Goal: Task Accomplishment & Management: Use online tool/utility

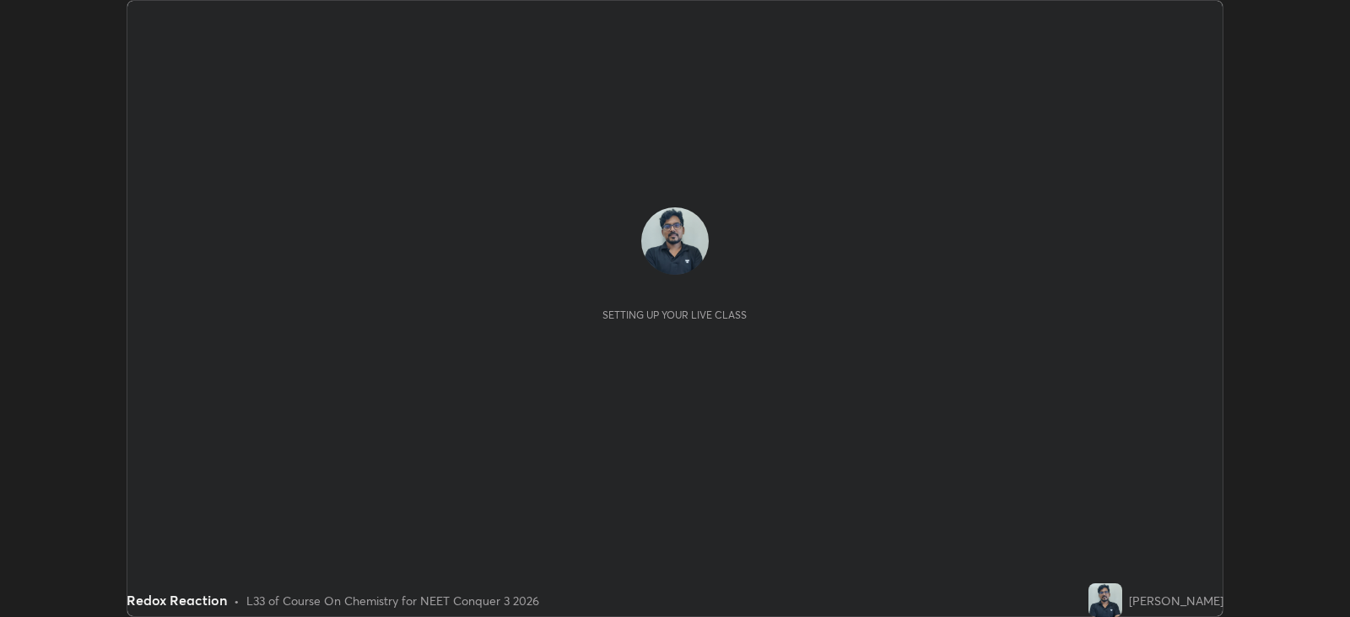
scroll to position [617, 1349]
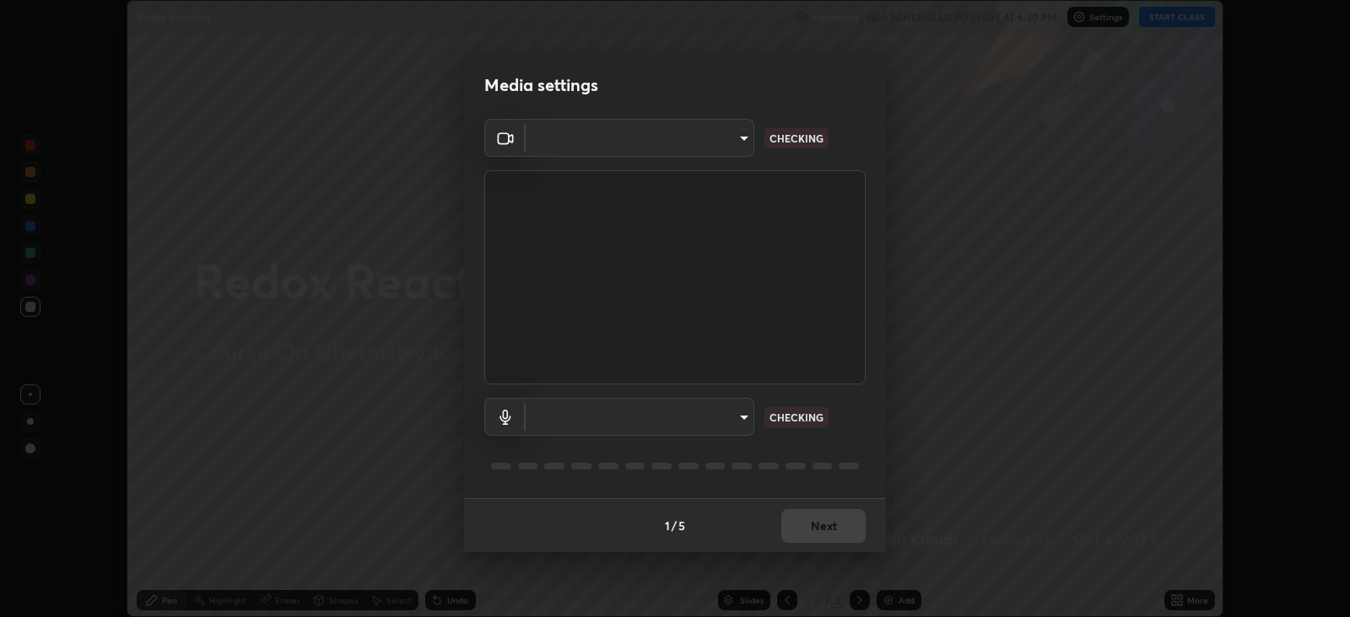
type input "db11550c6627cd1456fd7c992929e7e19338e9c76f4b1d491d27fd0e93a561d0"
type input "d805ff438e7078c1de71cb4717de75612b37844973a4f27df63e8d5766dad93f"
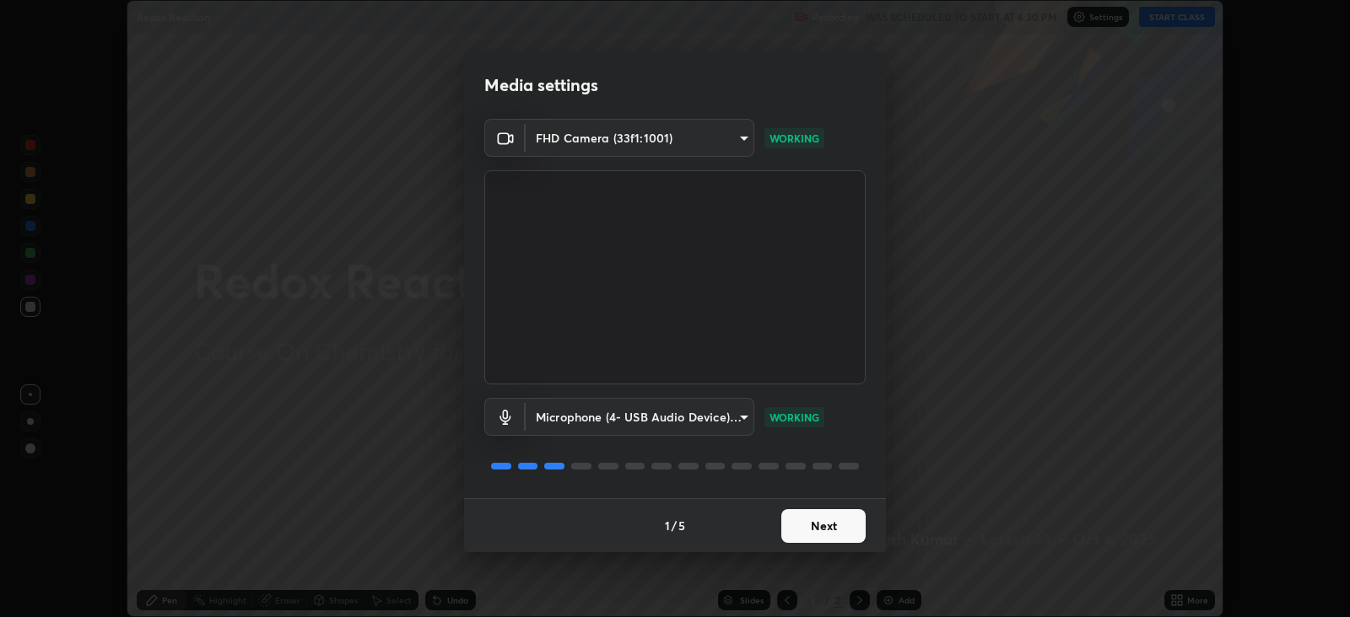
click at [833, 527] on button "Next" at bounding box center [823, 526] width 84 height 34
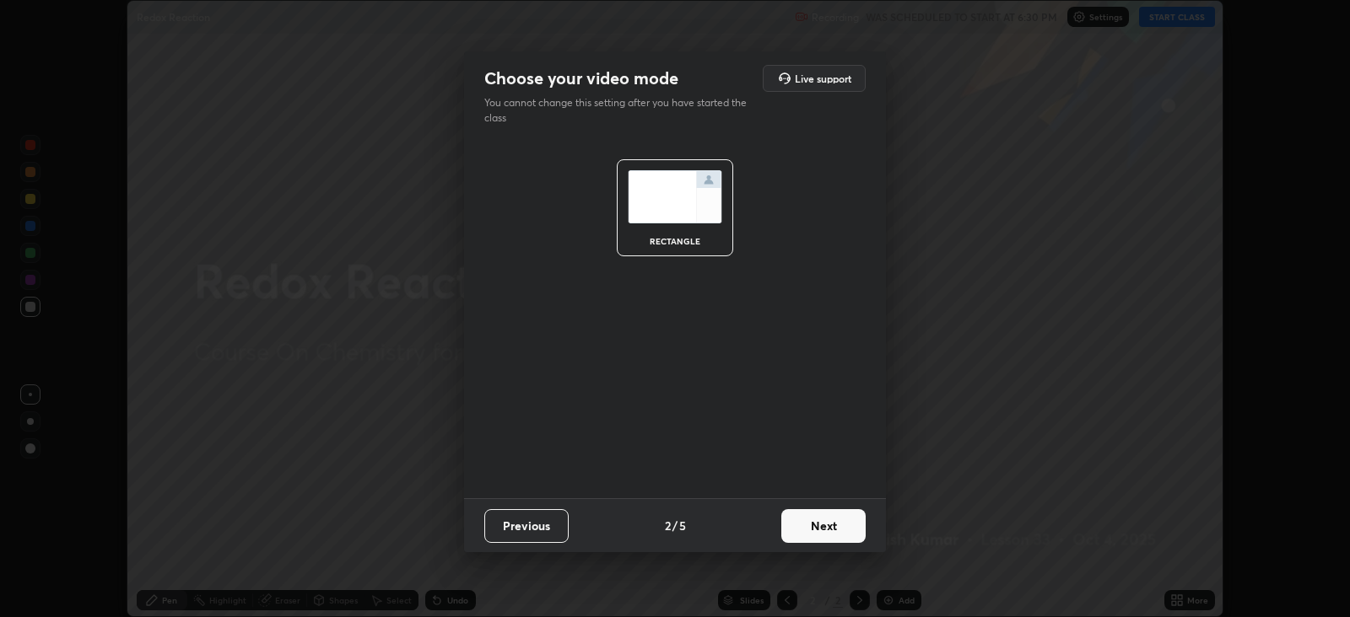
click at [841, 525] on button "Next" at bounding box center [823, 526] width 84 height 34
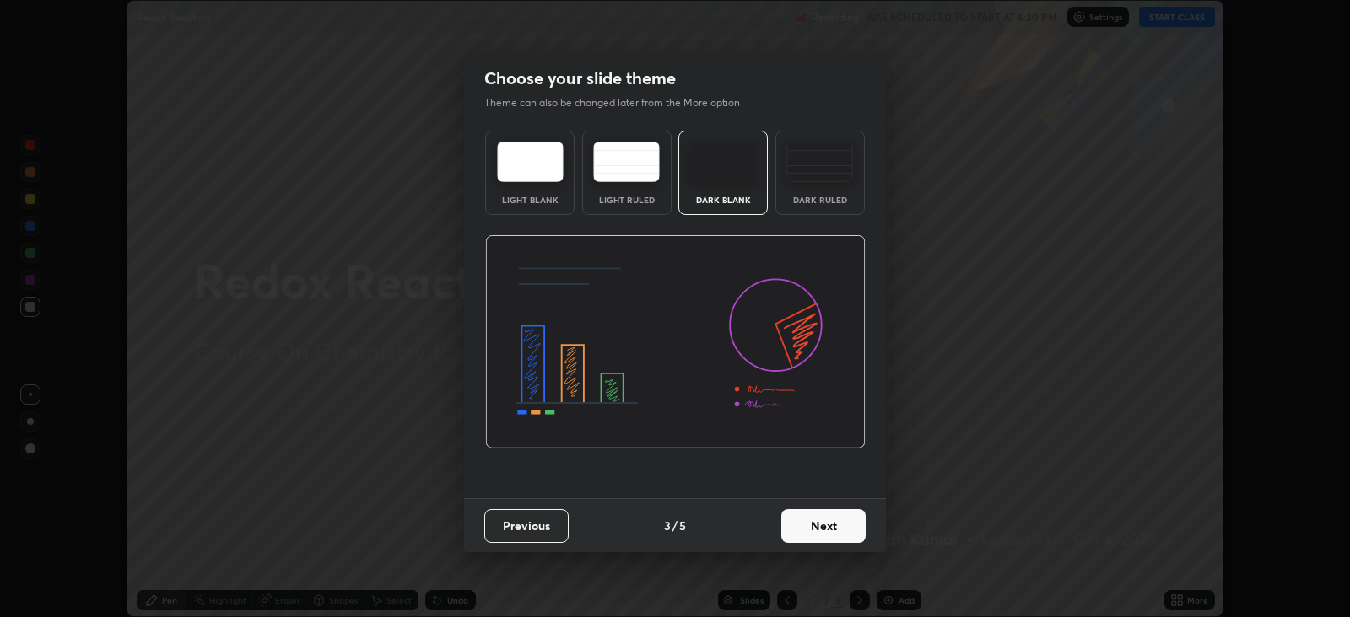
click at [837, 531] on button "Next" at bounding box center [823, 526] width 84 height 34
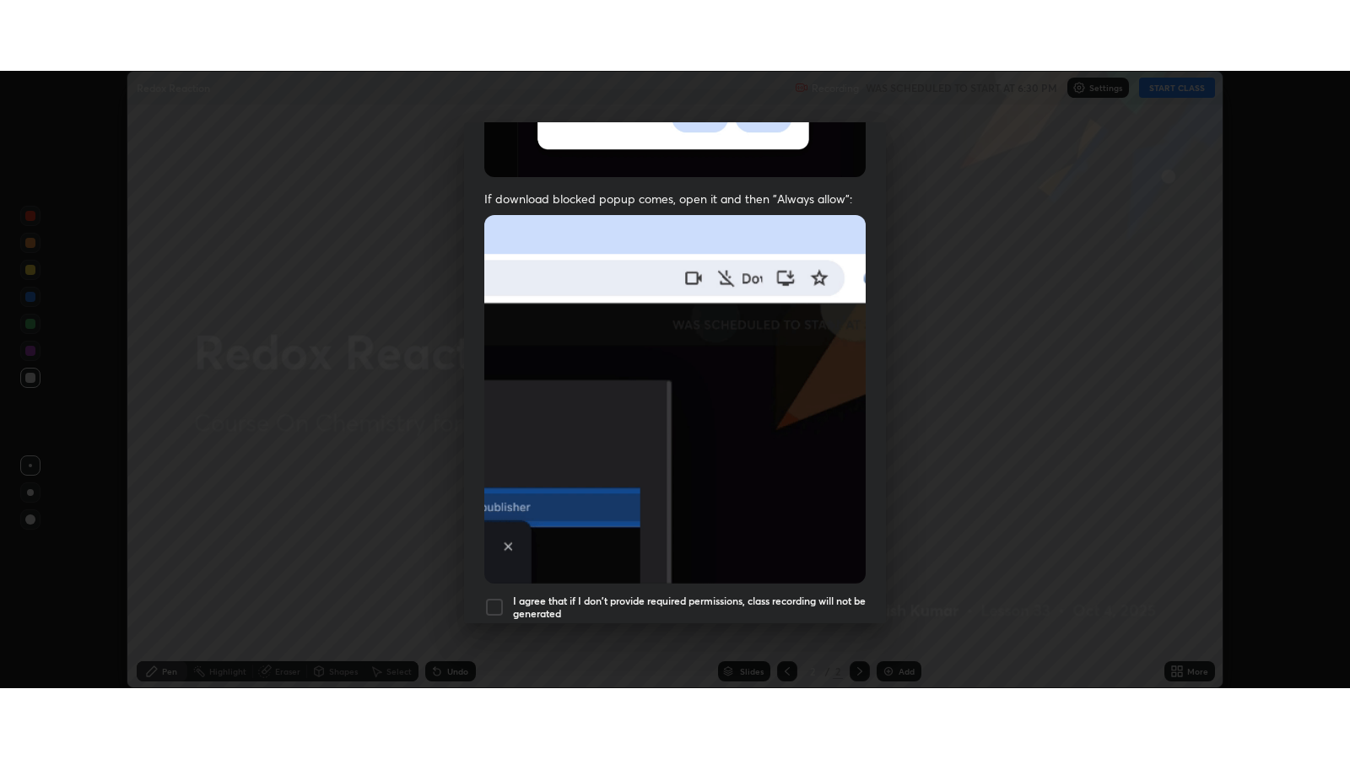
scroll to position [342, 0]
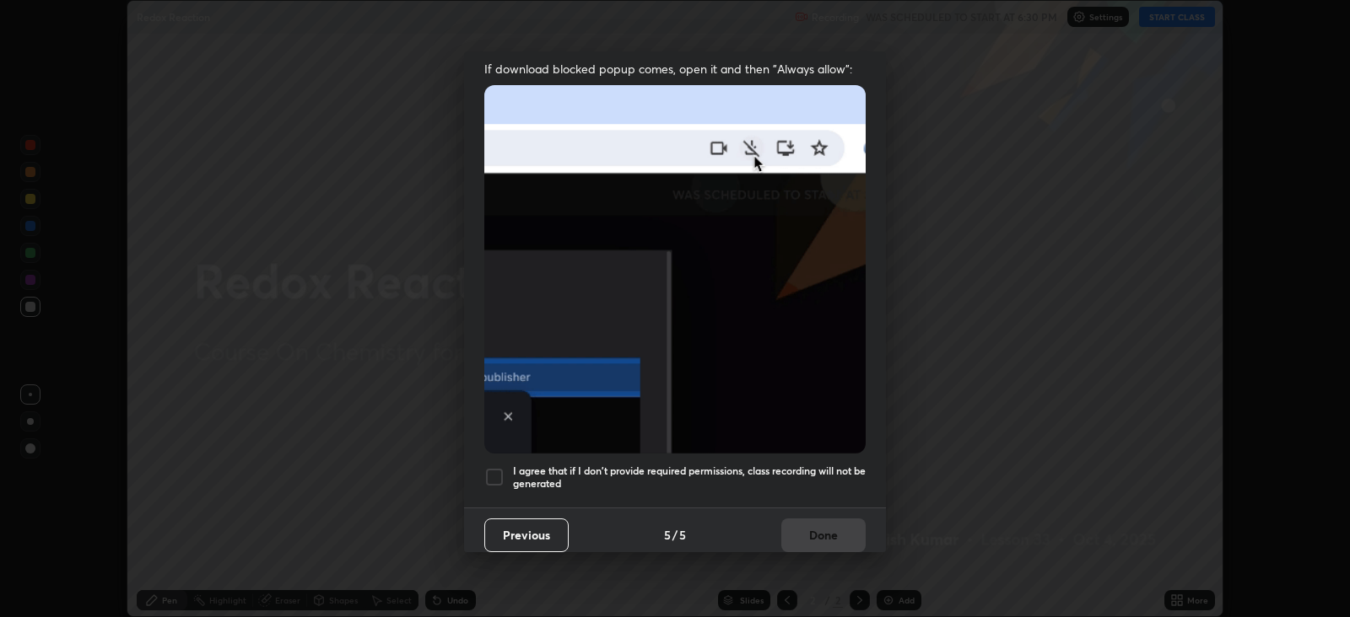
click at [493, 469] on div at bounding box center [494, 477] width 20 height 20
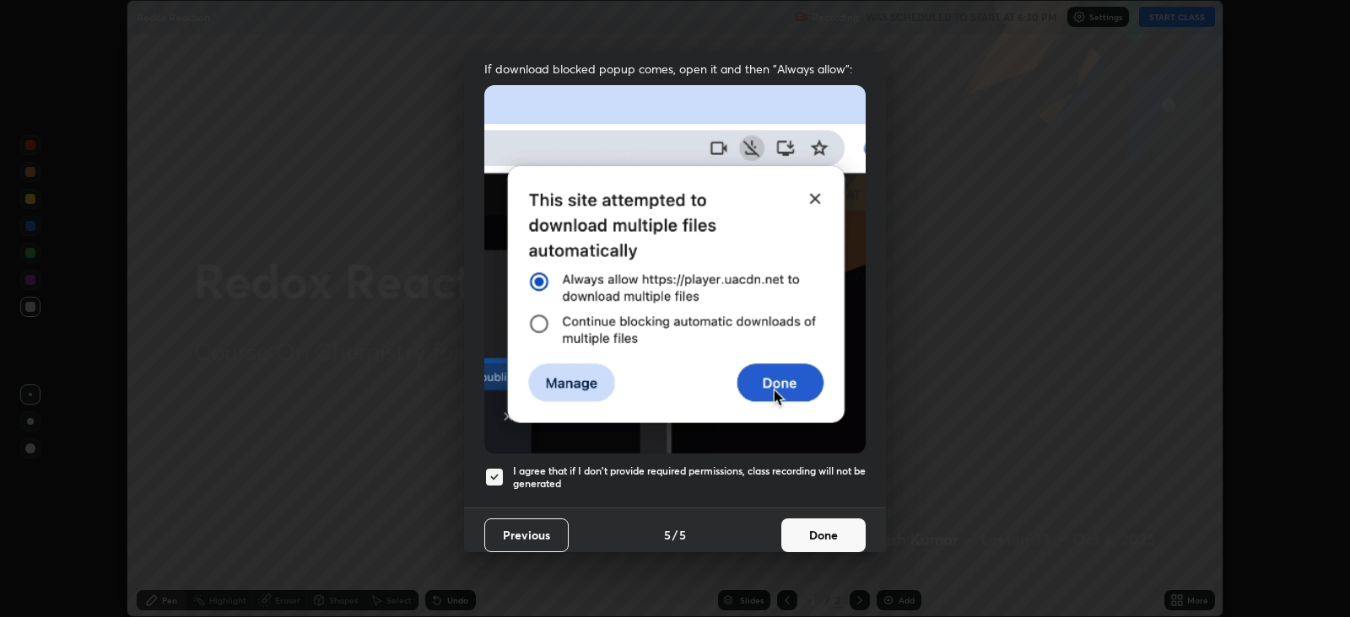
click at [836, 527] on button "Done" at bounding box center [823, 536] width 84 height 34
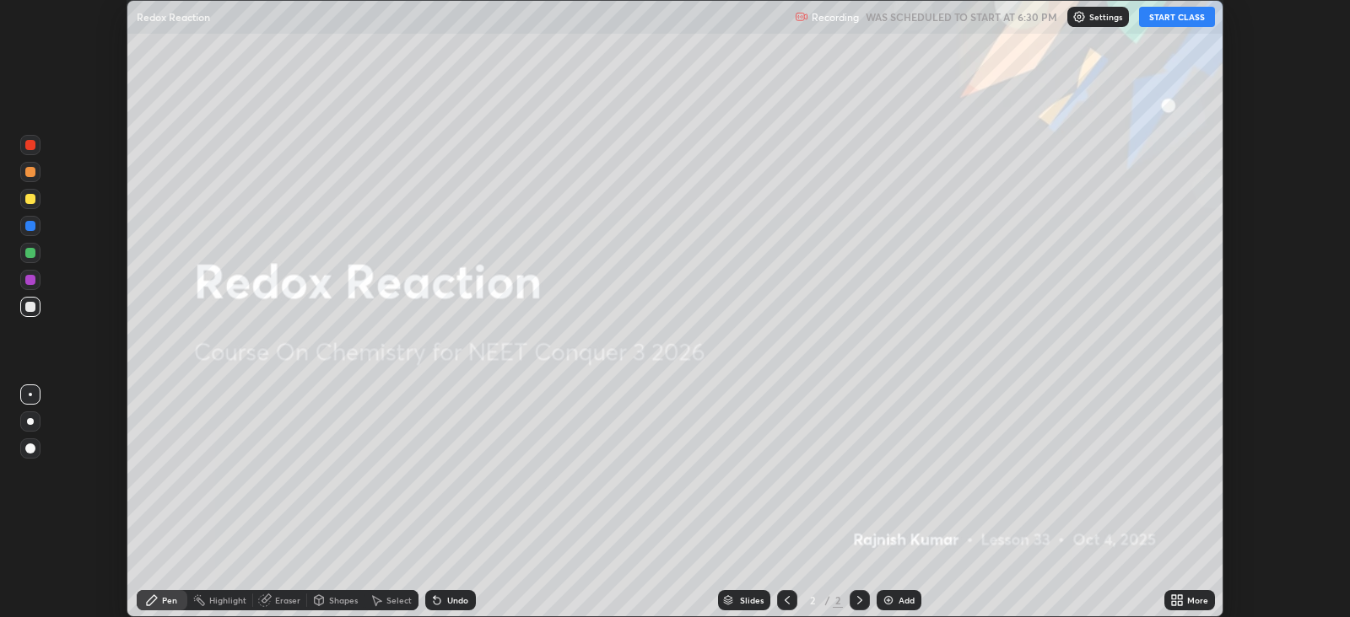
click at [1193, 21] on button "START CLASS" at bounding box center [1177, 17] width 76 height 20
click at [1174, 603] on icon at bounding box center [1174, 603] width 4 height 4
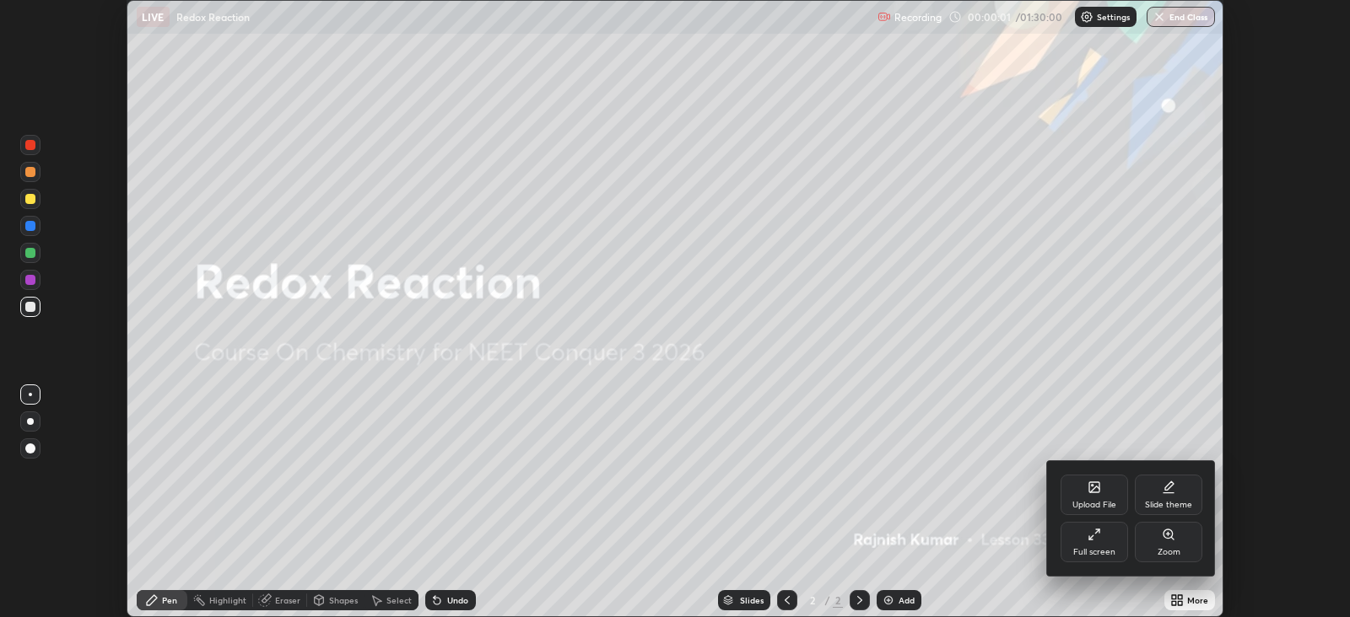
click at [1105, 545] on div "Full screen" at bounding box center [1093, 542] width 67 height 40
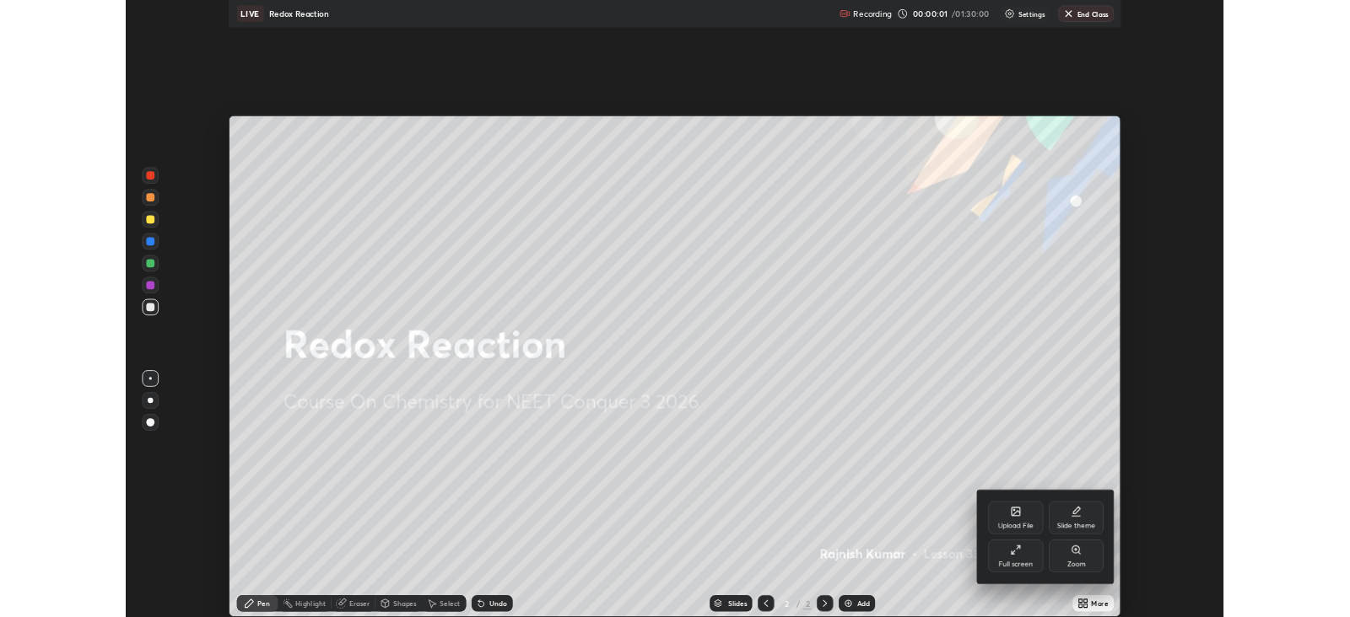
scroll to position [758, 1349]
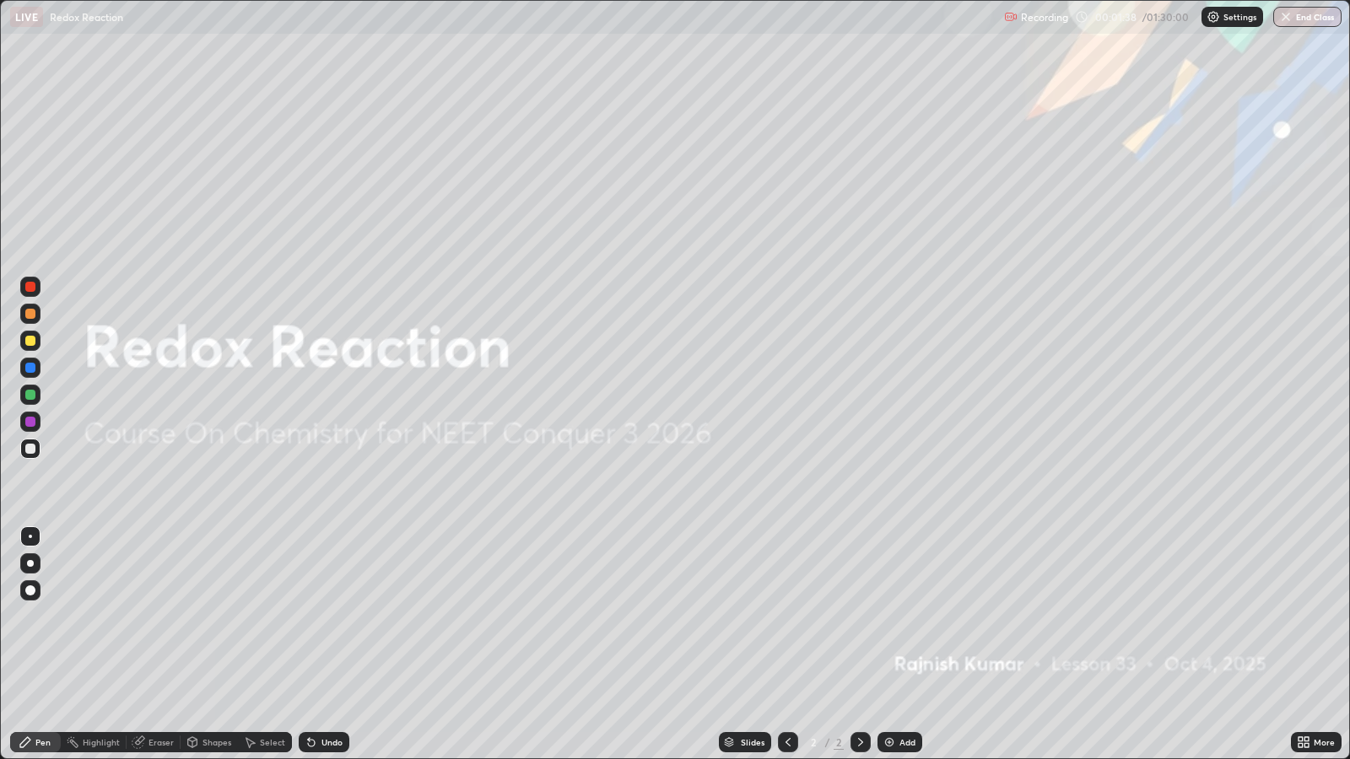
click at [901, 617] on div "Add" at bounding box center [899, 742] width 45 height 20
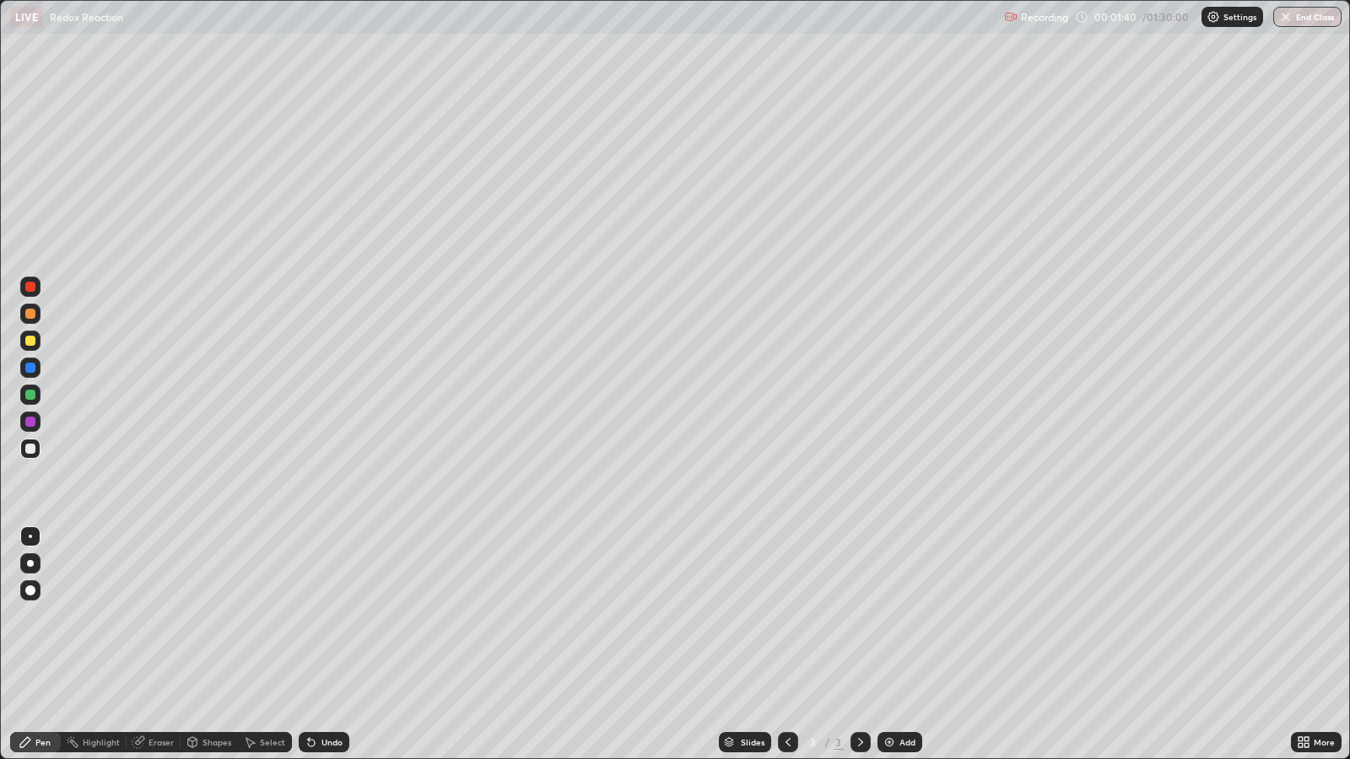
click at [30, 341] on div at bounding box center [30, 341] width 10 height 10
click at [29, 340] on div at bounding box center [30, 341] width 10 height 10
click at [331, 617] on div "Undo" at bounding box center [324, 742] width 51 height 20
click at [326, 617] on div "Undo" at bounding box center [331, 742] width 21 height 8
click at [34, 586] on div at bounding box center [30, 590] width 20 height 20
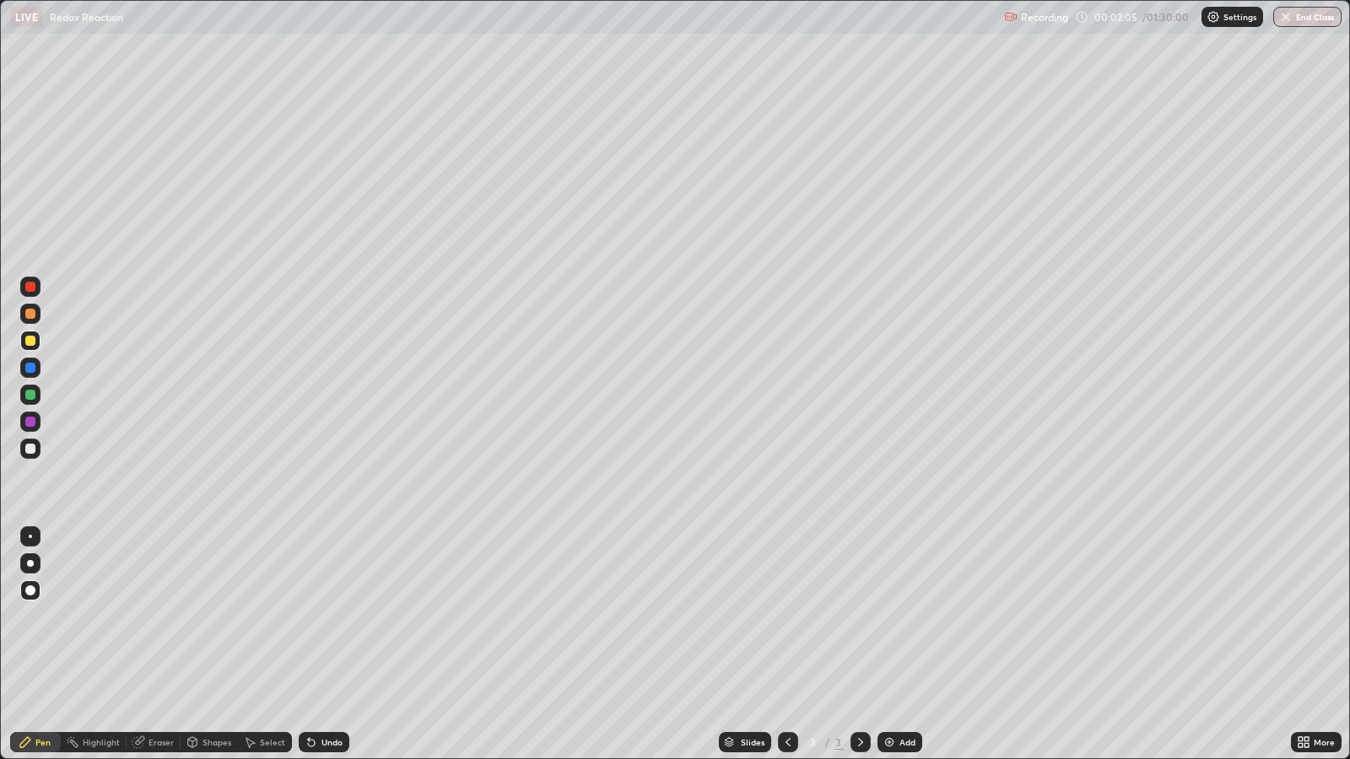
click at [212, 617] on div "Shapes" at bounding box center [216, 742] width 29 height 8
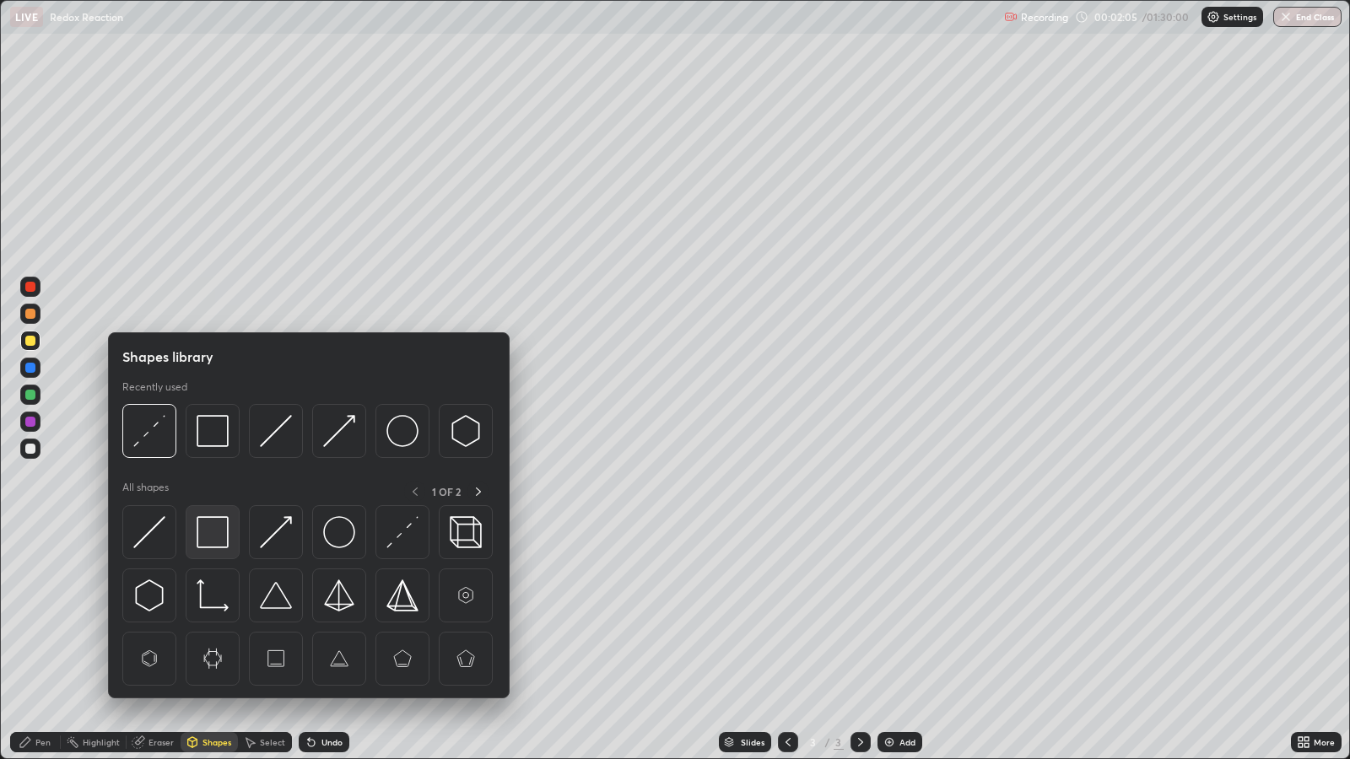
click at [219, 533] on img at bounding box center [213, 532] width 32 height 32
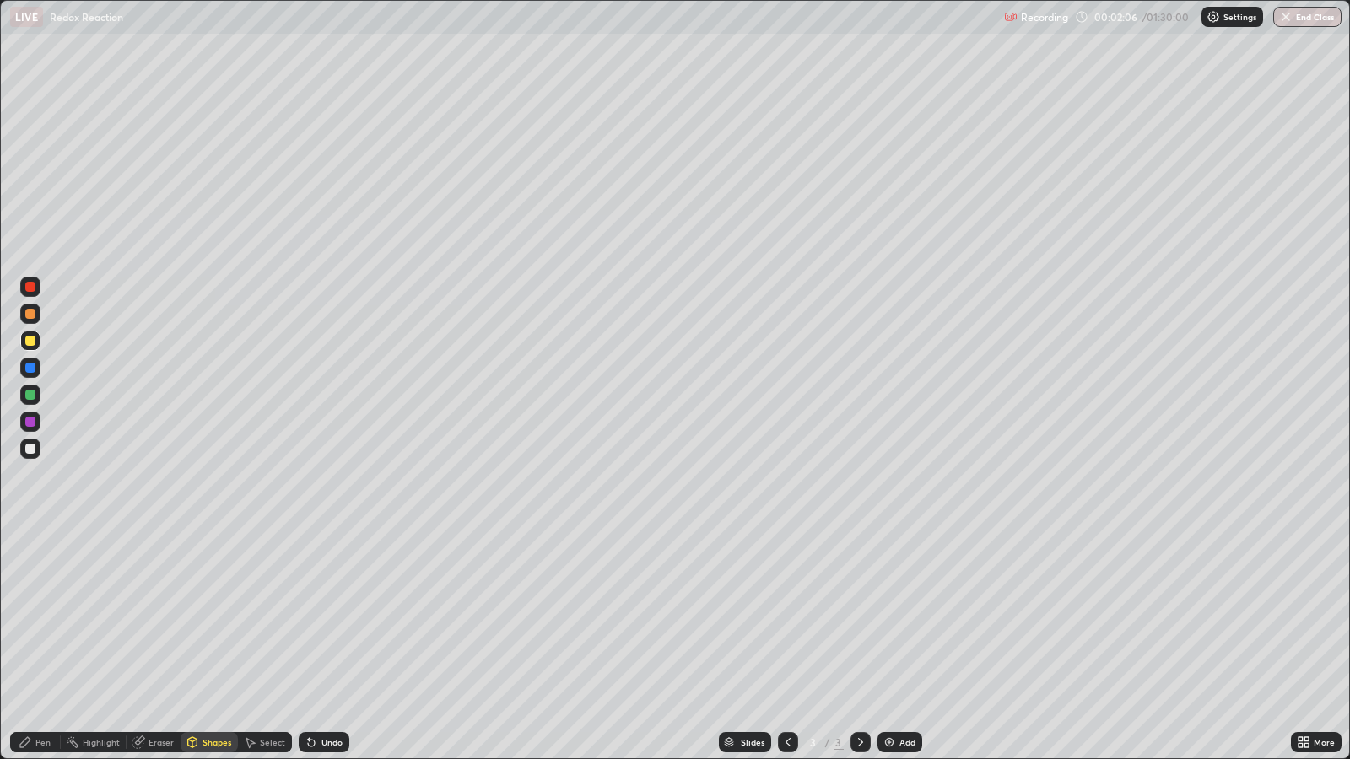
click at [30, 393] on div at bounding box center [30, 395] width 10 height 10
click at [33, 343] on div at bounding box center [30, 341] width 10 height 10
click at [44, 617] on div "Pen" at bounding box center [42, 742] width 15 height 8
click at [316, 617] on div "Undo" at bounding box center [324, 742] width 51 height 20
click at [900, 617] on div "Add" at bounding box center [907, 742] width 16 height 8
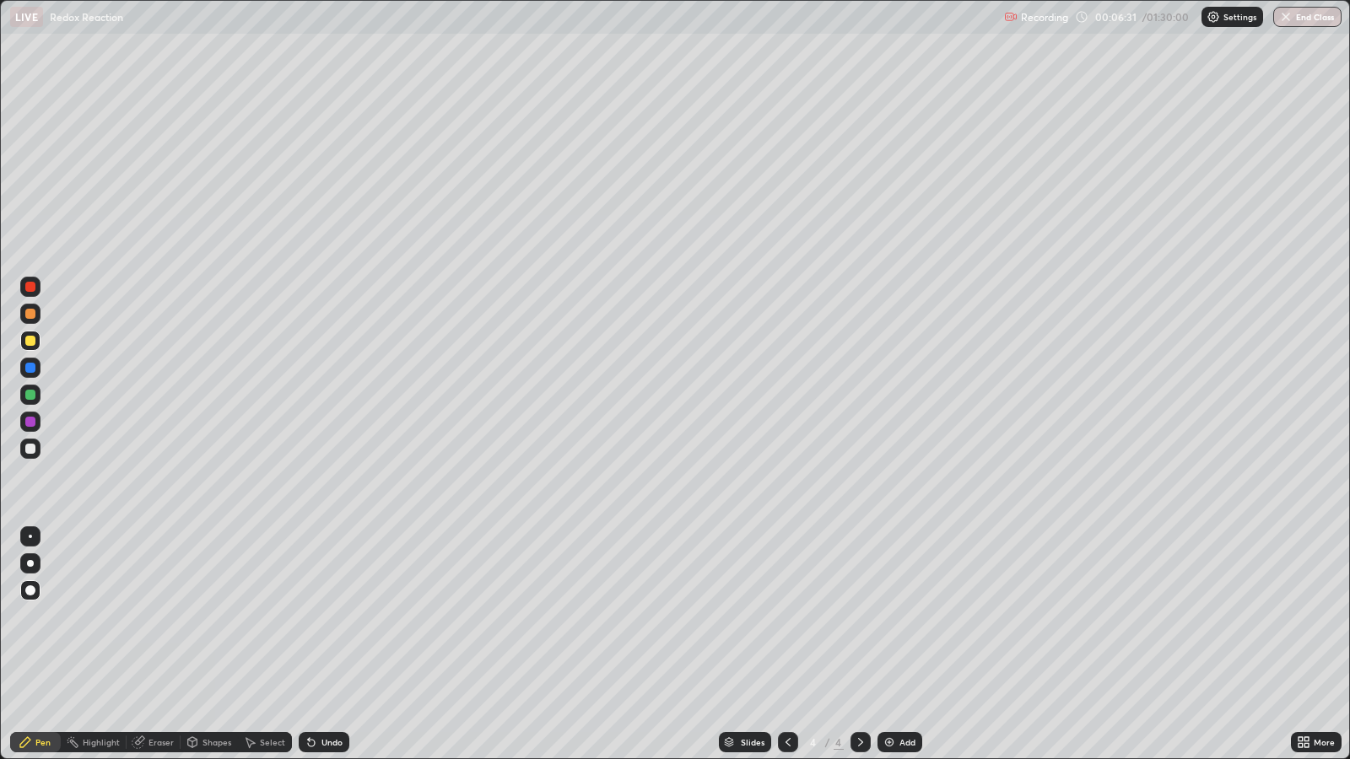
click at [209, 617] on div "Shapes" at bounding box center [216, 742] width 29 height 8
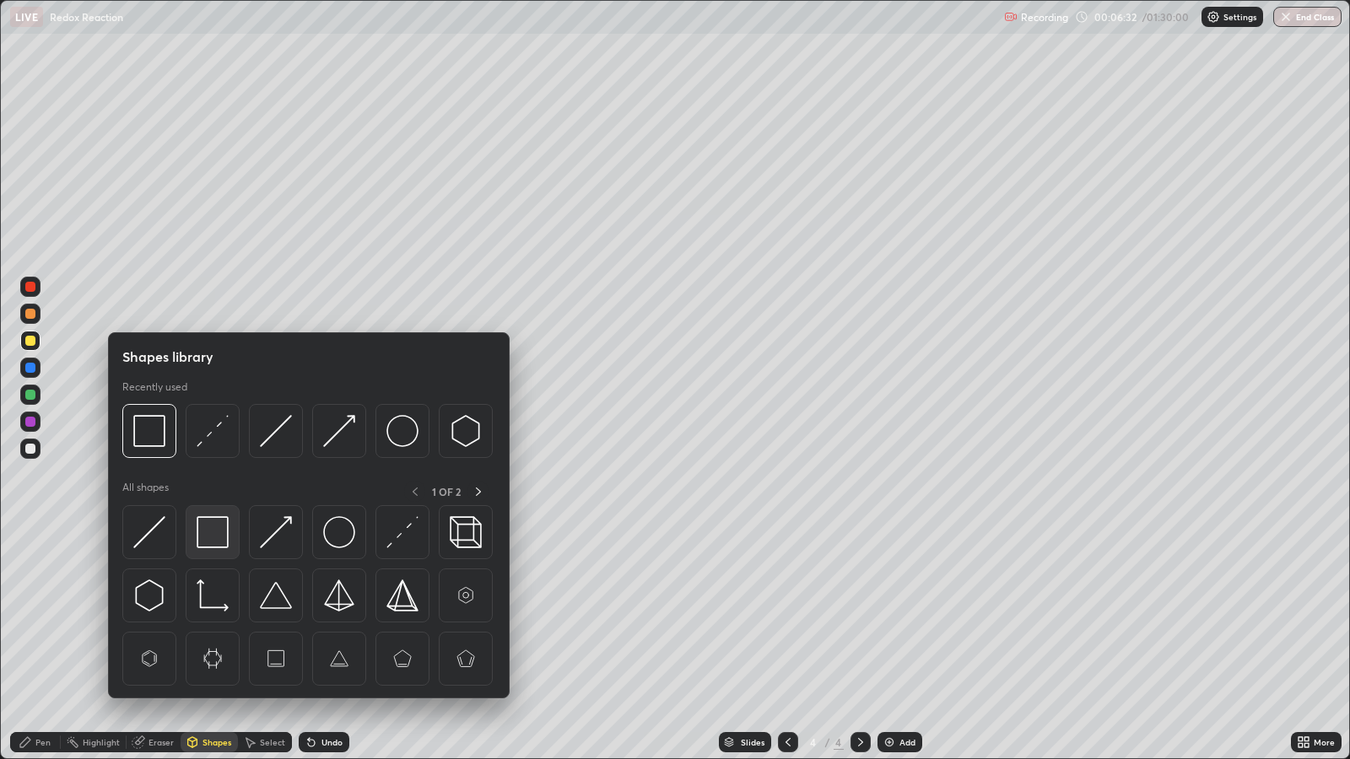
click at [217, 536] on img at bounding box center [213, 532] width 32 height 32
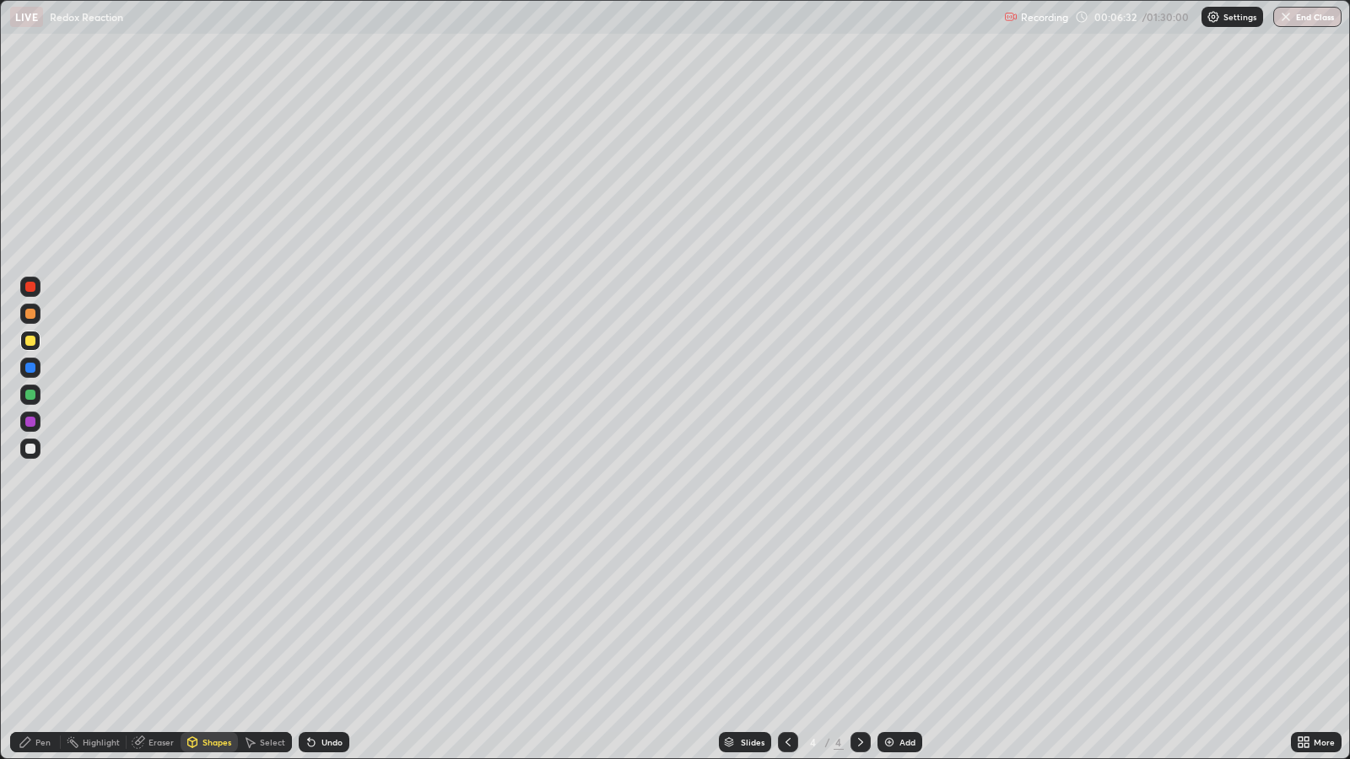
click at [32, 425] on div at bounding box center [30, 422] width 10 height 10
click at [33, 426] on div at bounding box center [30, 422] width 10 height 10
click at [45, 617] on div "Pen" at bounding box center [42, 742] width 15 height 8
click at [30, 341] on div at bounding box center [30, 341] width 10 height 10
click at [192, 617] on icon at bounding box center [192, 744] width 0 height 6
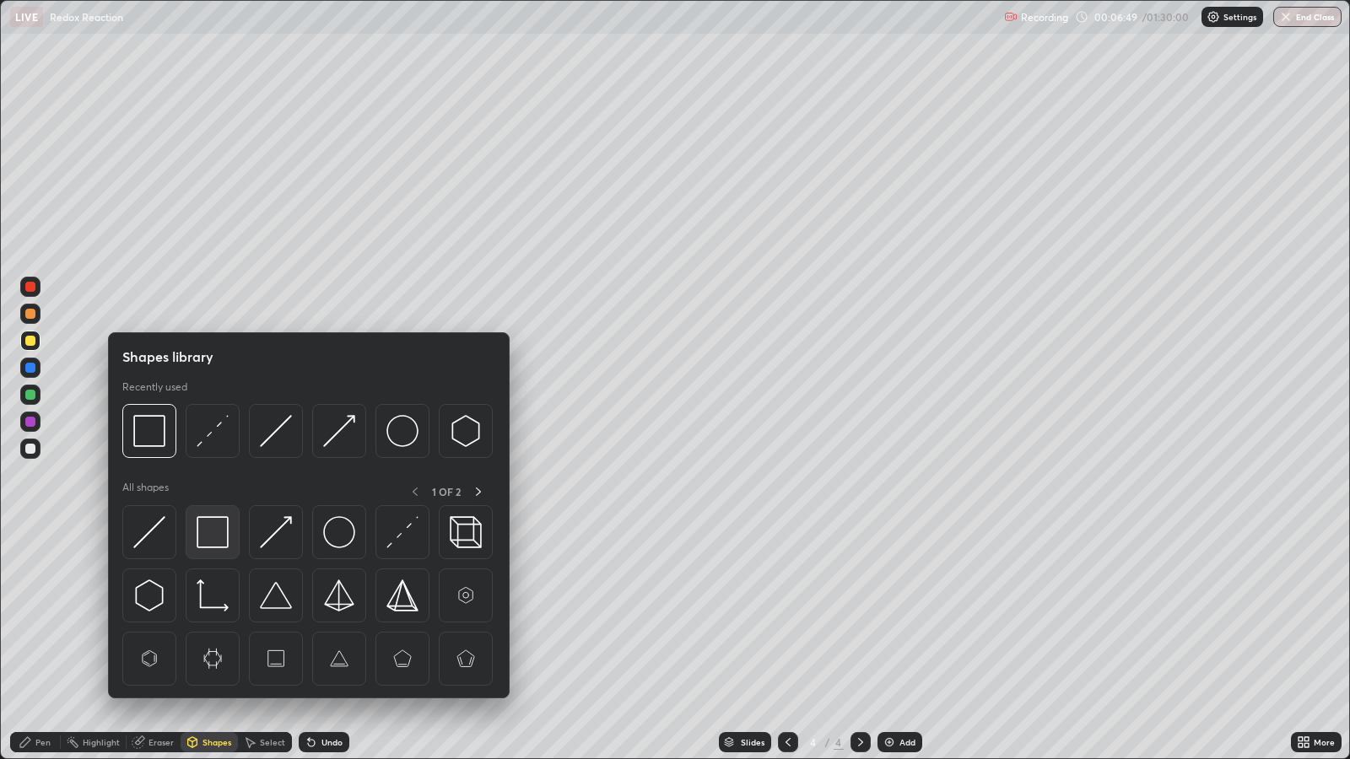
click at [212, 534] on img at bounding box center [213, 532] width 32 height 32
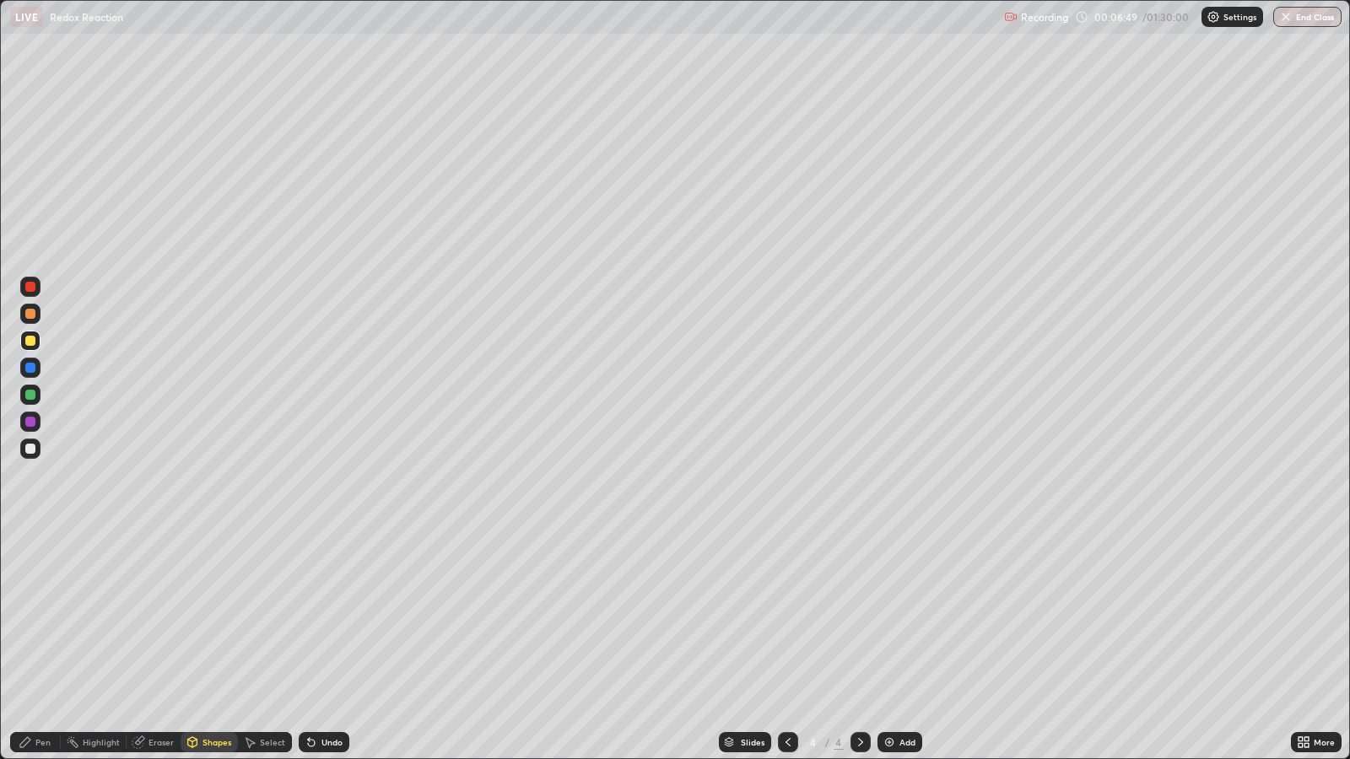
click at [30, 392] on div at bounding box center [30, 395] width 10 height 10
click at [30, 315] on div at bounding box center [30, 314] width 10 height 10
click at [43, 617] on div "Pen" at bounding box center [42, 742] width 15 height 8
click at [30, 446] on div at bounding box center [30, 449] width 10 height 10
click at [324, 617] on div "Undo" at bounding box center [331, 742] width 21 height 8
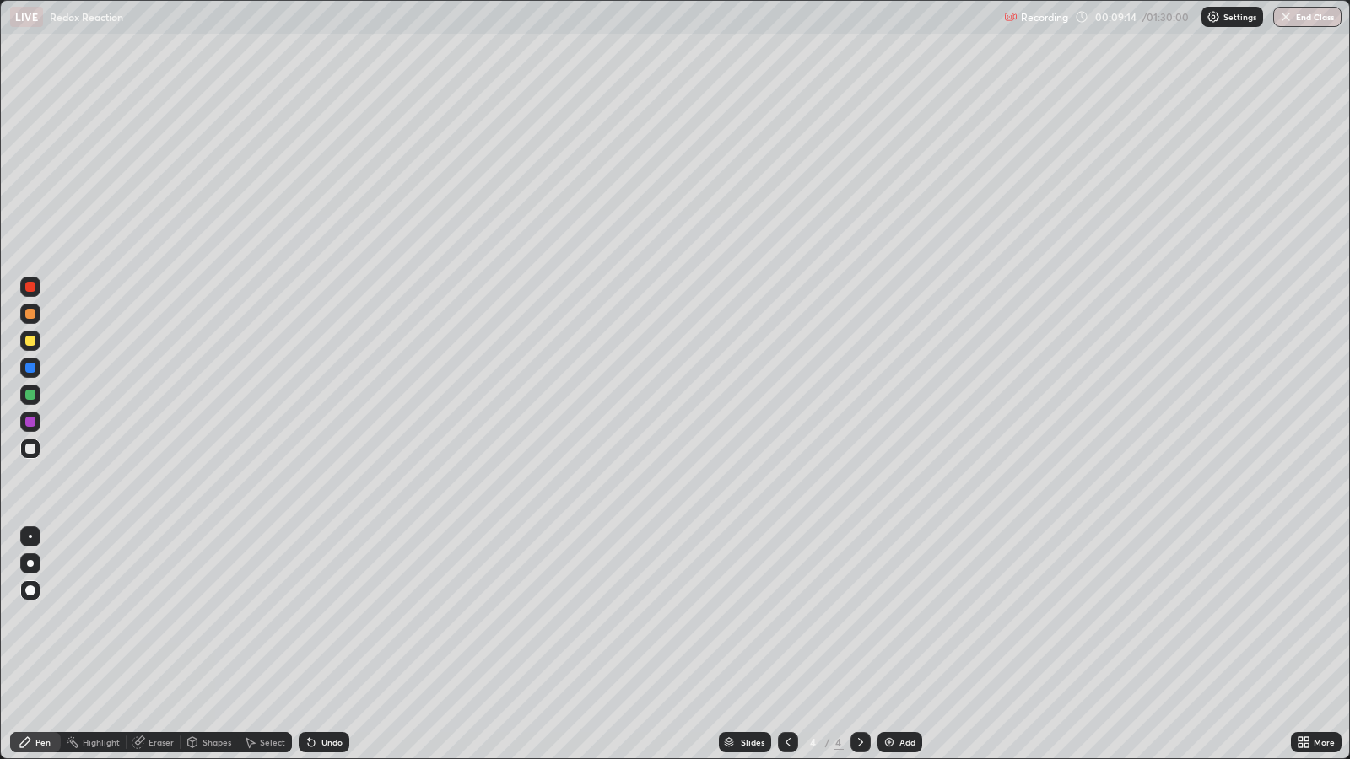
click at [271, 617] on div "Select" at bounding box center [272, 742] width 25 height 8
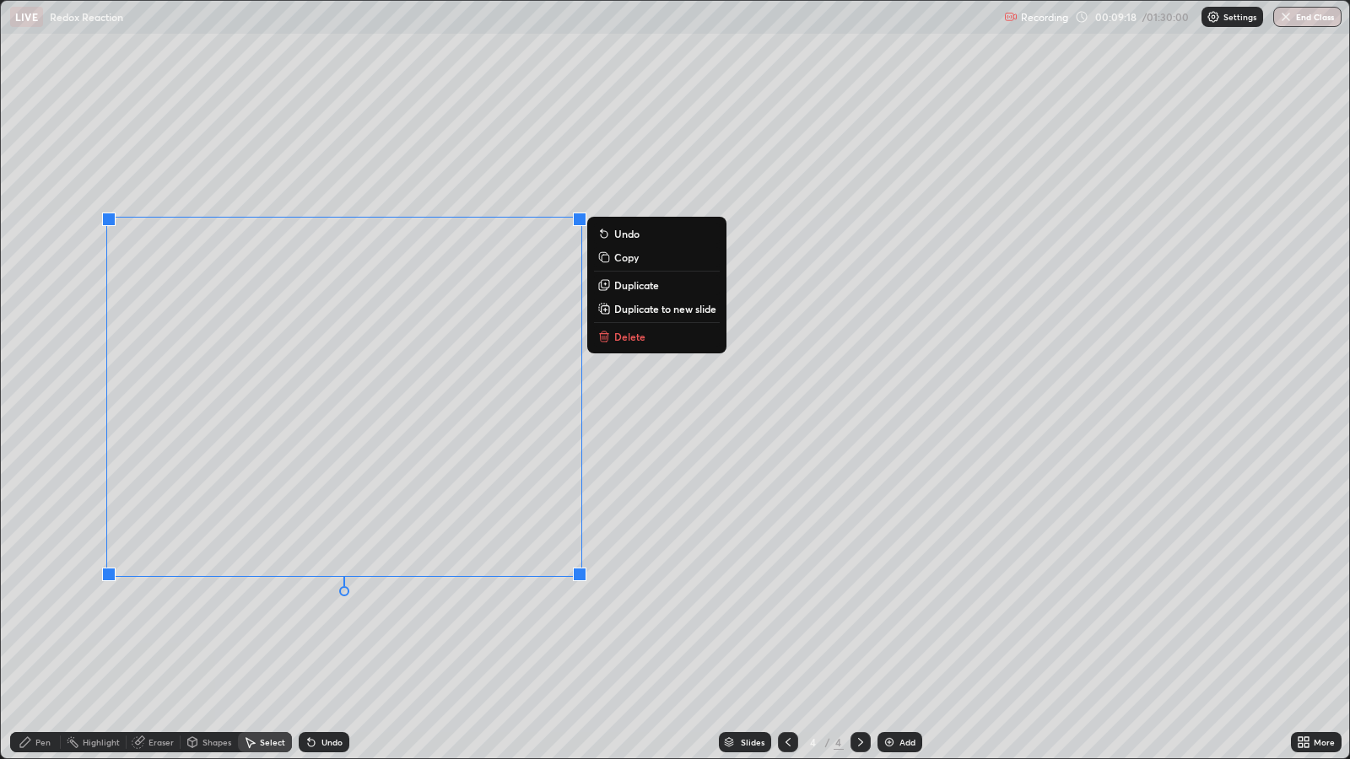
click at [642, 287] on p "Duplicate" at bounding box center [636, 284] width 45 height 13
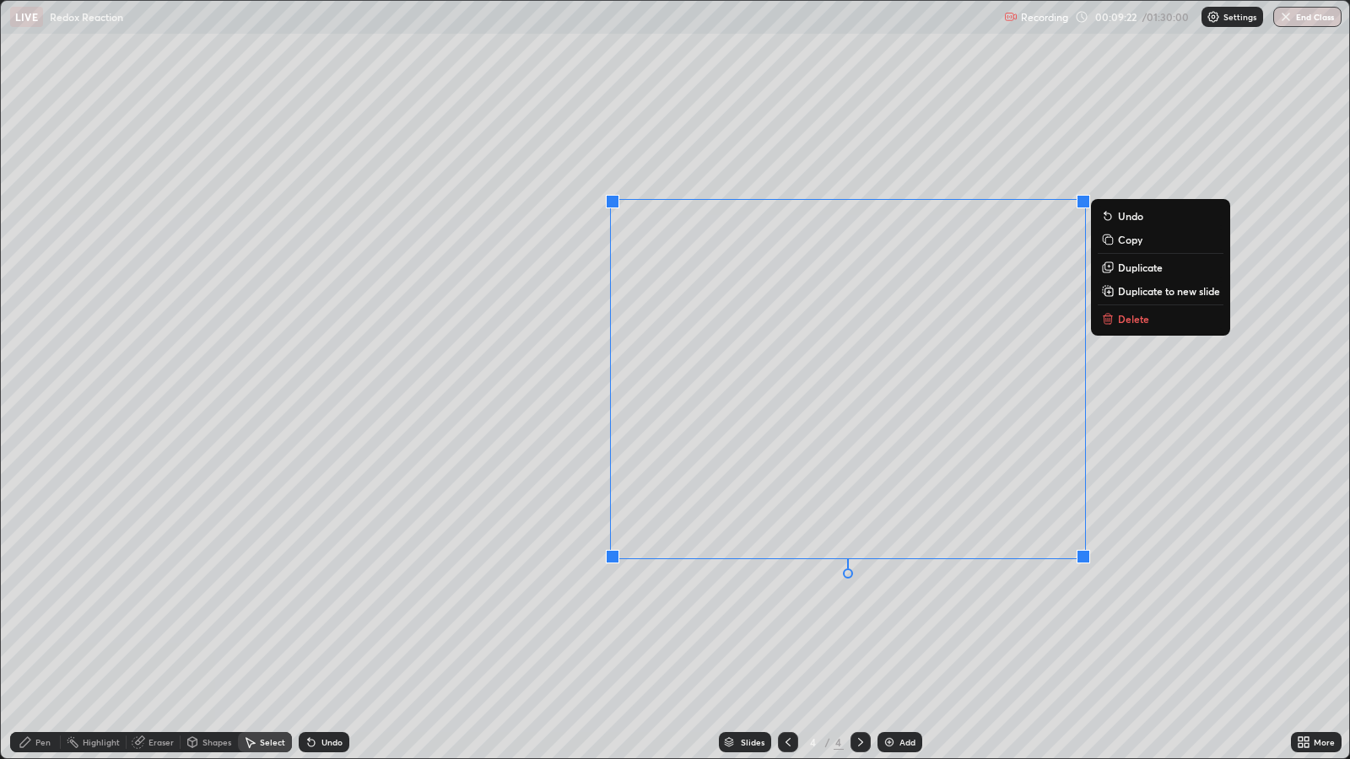
click at [38, 617] on div "Pen" at bounding box center [42, 742] width 15 height 8
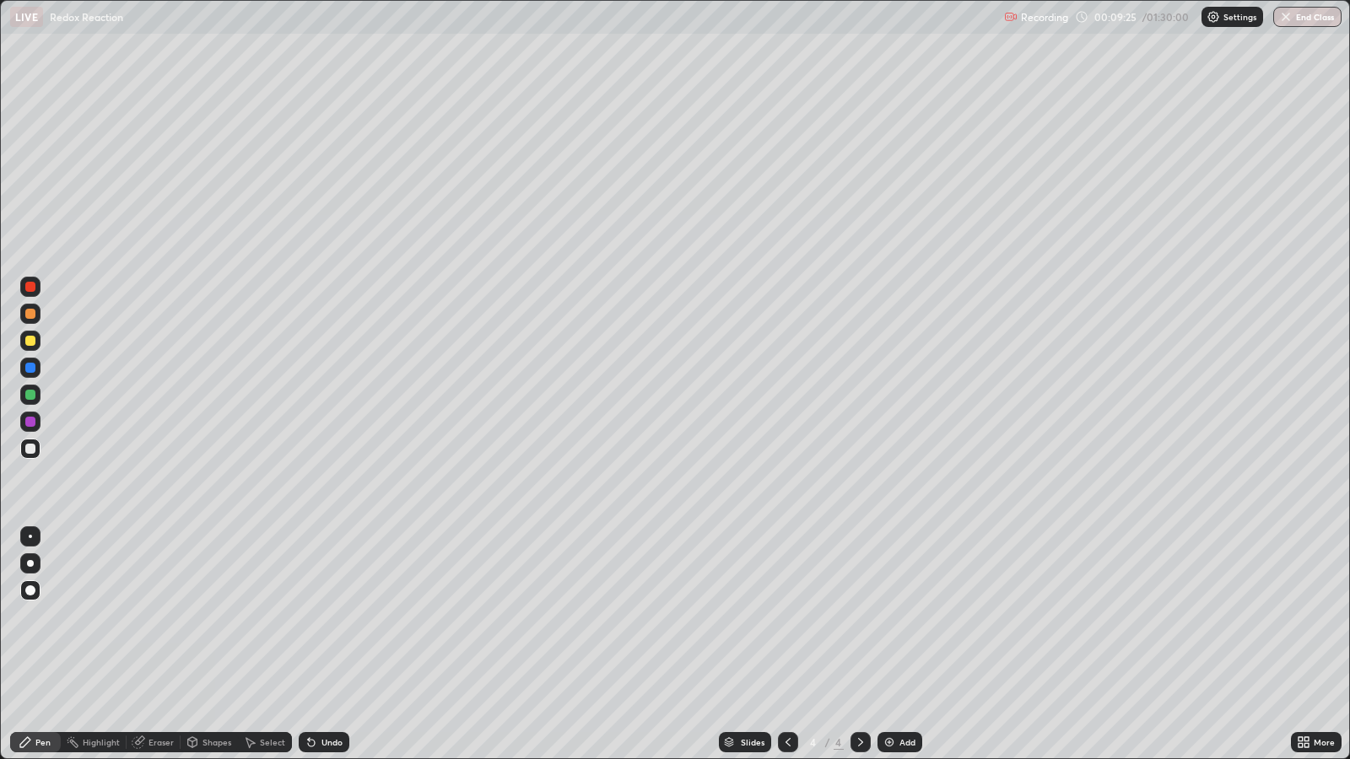
click at [164, 617] on div "Eraser" at bounding box center [160, 742] width 25 height 8
click at [42, 617] on div "Pen" at bounding box center [42, 742] width 15 height 8
click at [171, 617] on div "Eraser" at bounding box center [160, 742] width 25 height 8
click at [48, 617] on div "Pen" at bounding box center [42, 742] width 15 height 8
click at [163, 617] on div "Eraser" at bounding box center [160, 742] width 25 height 8
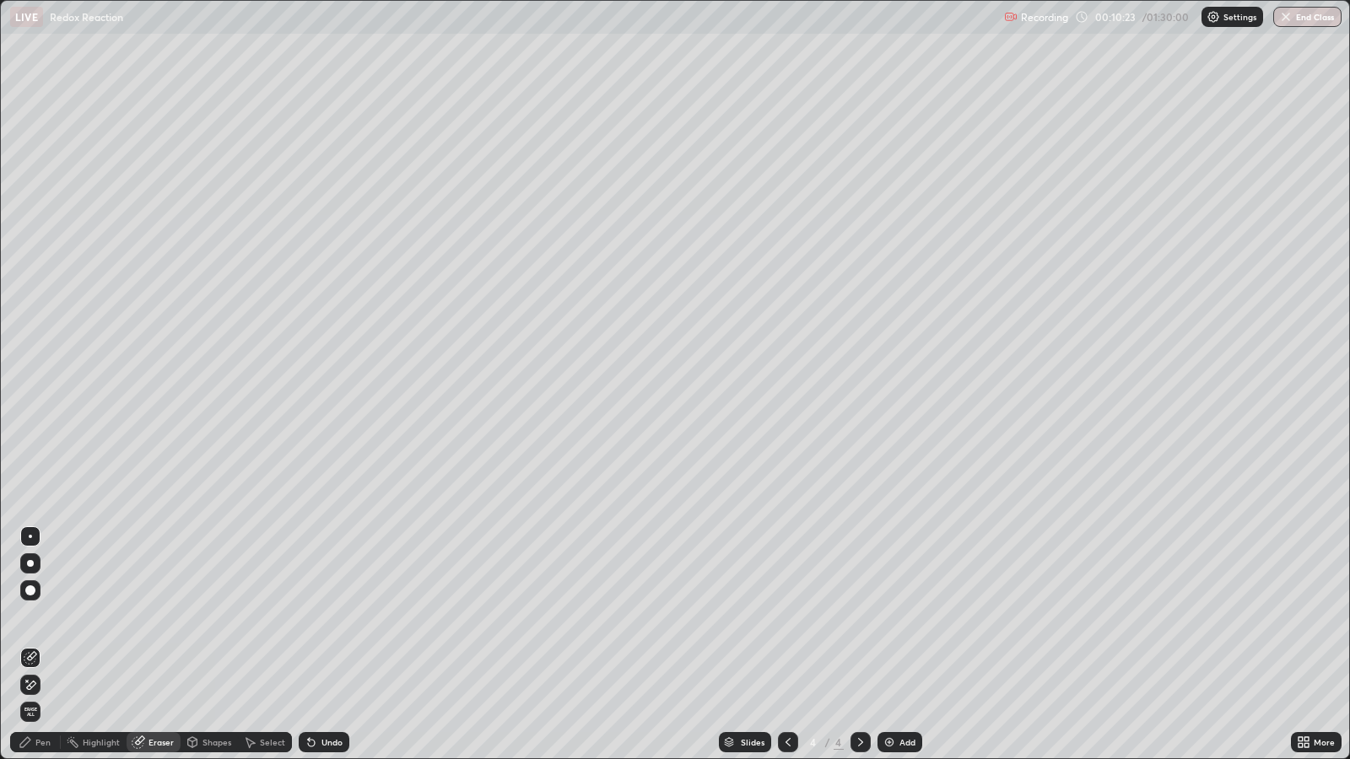
click at [42, 617] on div "Pen" at bounding box center [42, 742] width 15 height 8
click at [902, 617] on div "Add" at bounding box center [907, 742] width 16 height 8
click at [30, 340] on div at bounding box center [30, 341] width 10 height 10
click at [31, 396] on div at bounding box center [30, 395] width 10 height 10
click at [326, 617] on div "Undo" at bounding box center [324, 742] width 51 height 20
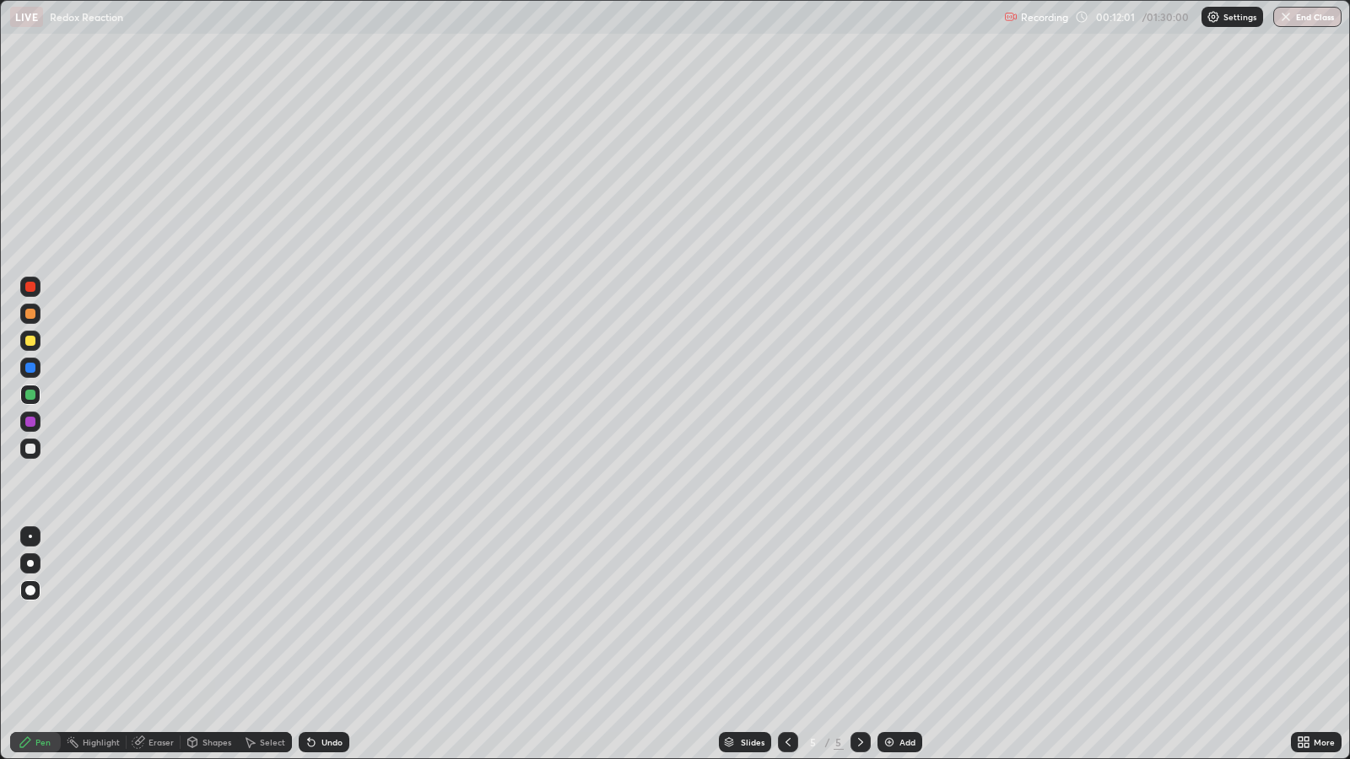
click at [30, 343] on div at bounding box center [30, 341] width 10 height 10
click at [32, 423] on div at bounding box center [30, 422] width 10 height 10
click at [30, 367] on div at bounding box center [30, 368] width 10 height 10
click at [30, 396] on div at bounding box center [30, 395] width 10 height 10
click at [913, 617] on div "Add" at bounding box center [899, 742] width 45 height 20
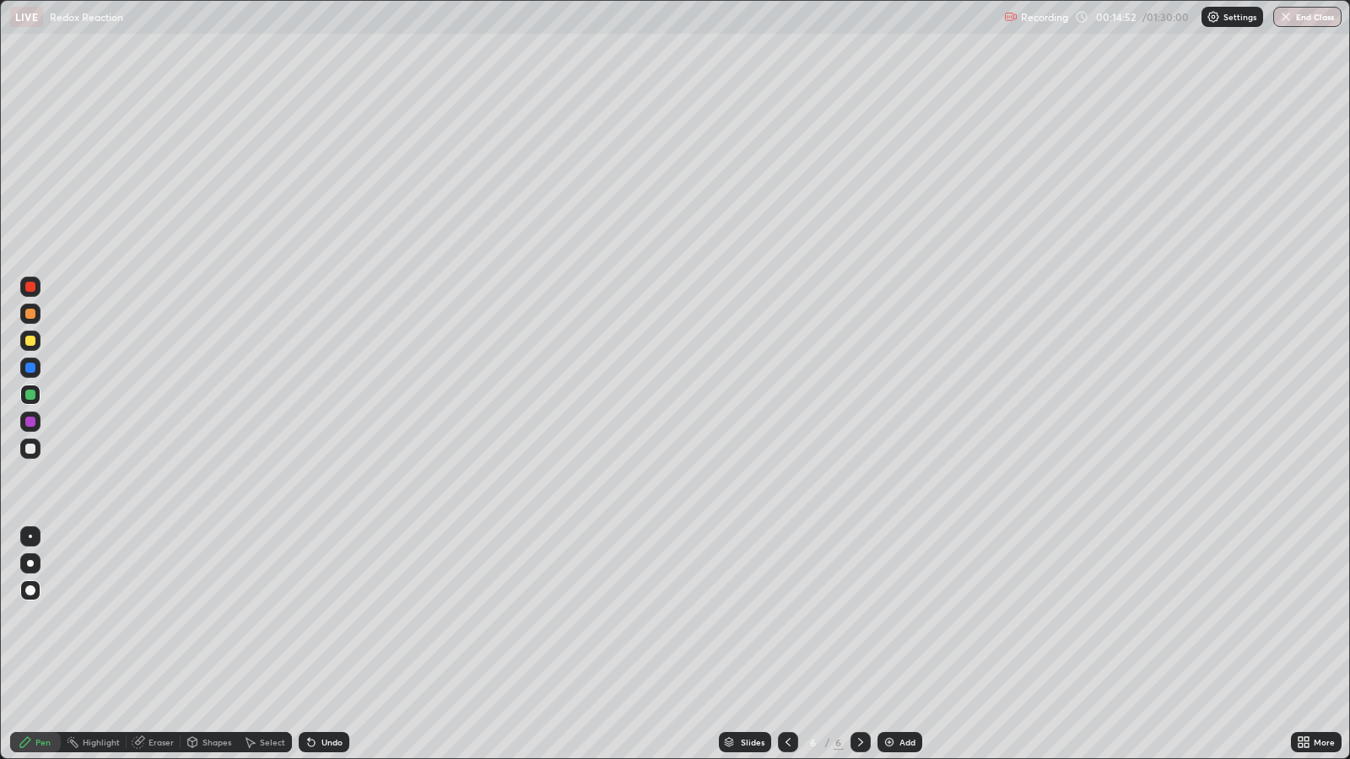
click at [35, 345] on div at bounding box center [30, 341] width 20 height 20
click at [30, 367] on div at bounding box center [30, 368] width 10 height 10
click at [30, 341] on div at bounding box center [30, 341] width 10 height 10
click at [332, 617] on div "Undo" at bounding box center [331, 742] width 21 height 8
click at [334, 617] on div "Undo" at bounding box center [331, 742] width 21 height 8
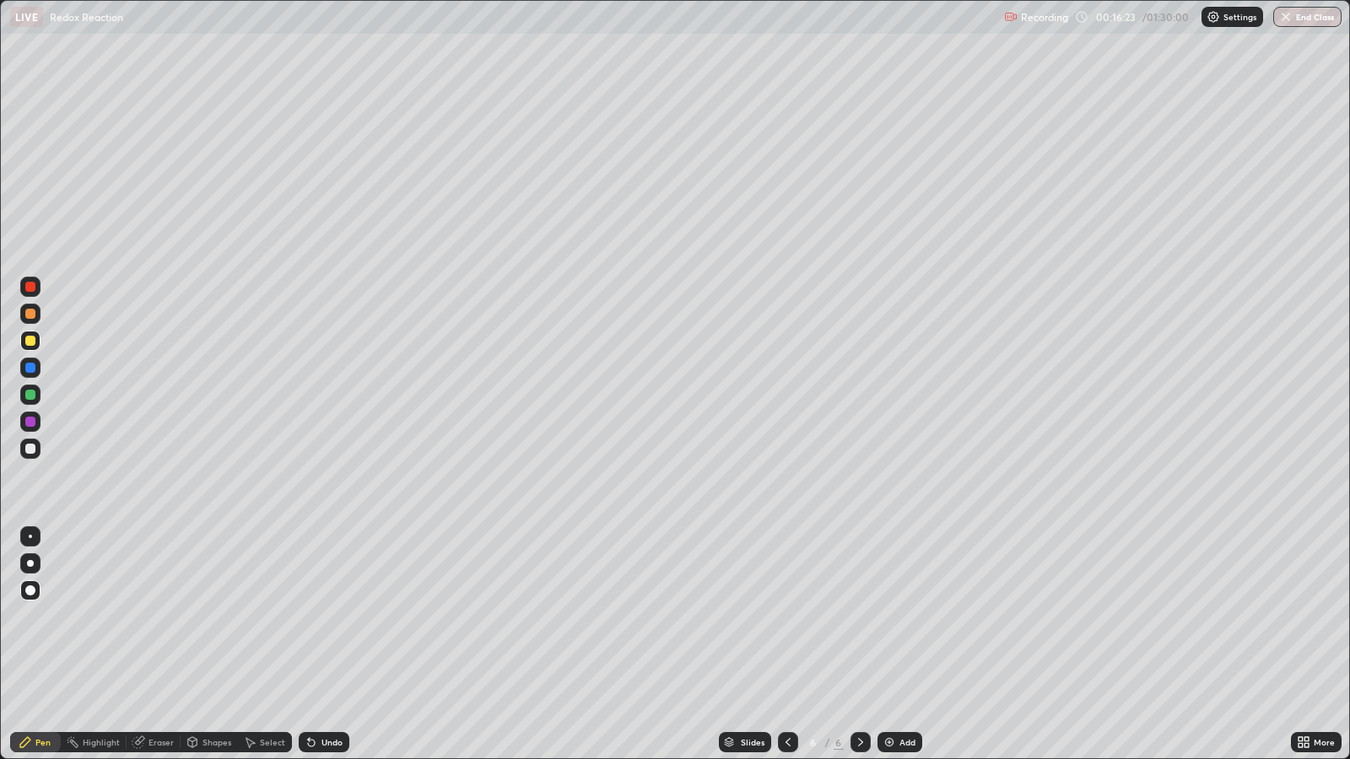
click at [330, 617] on div "Undo" at bounding box center [331, 742] width 21 height 8
click at [334, 617] on div "Undo" at bounding box center [331, 742] width 21 height 8
click at [335, 617] on div "Undo" at bounding box center [331, 742] width 21 height 8
click at [331, 617] on div "Undo" at bounding box center [331, 742] width 21 height 8
click at [330, 617] on div "Undo" at bounding box center [331, 742] width 21 height 8
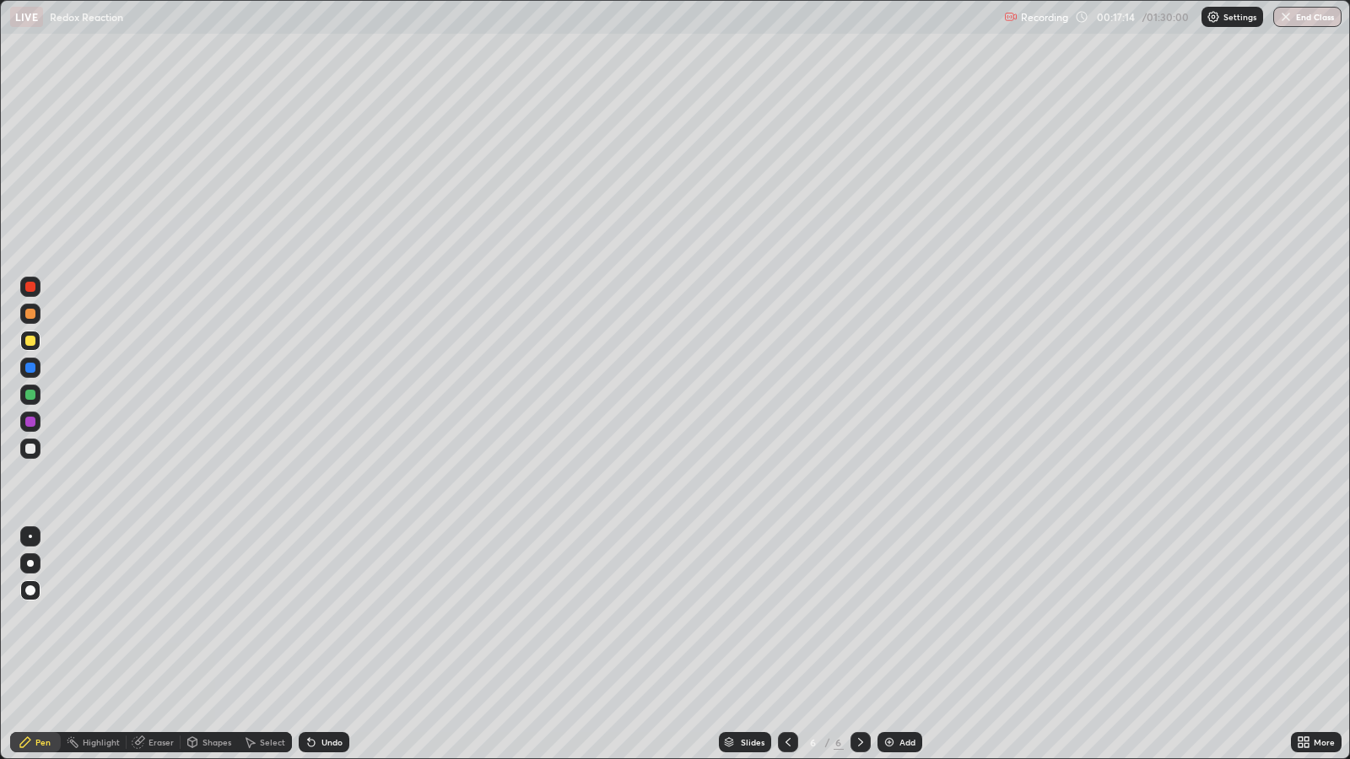
click at [30, 394] on div at bounding box center [30, 395] width 10 height 10
click at [903, 617] on div "Add" at bounding box center [907, 742] width 16 height 8
click at [29, 450] on div at bounding box center [30, 449] width 10 height 10
click at [30, 419] on div at bounding box center [30, 422] width 10 height 10
click at [32, 394] on div at bounding box center [30, 395] width 10 height 10
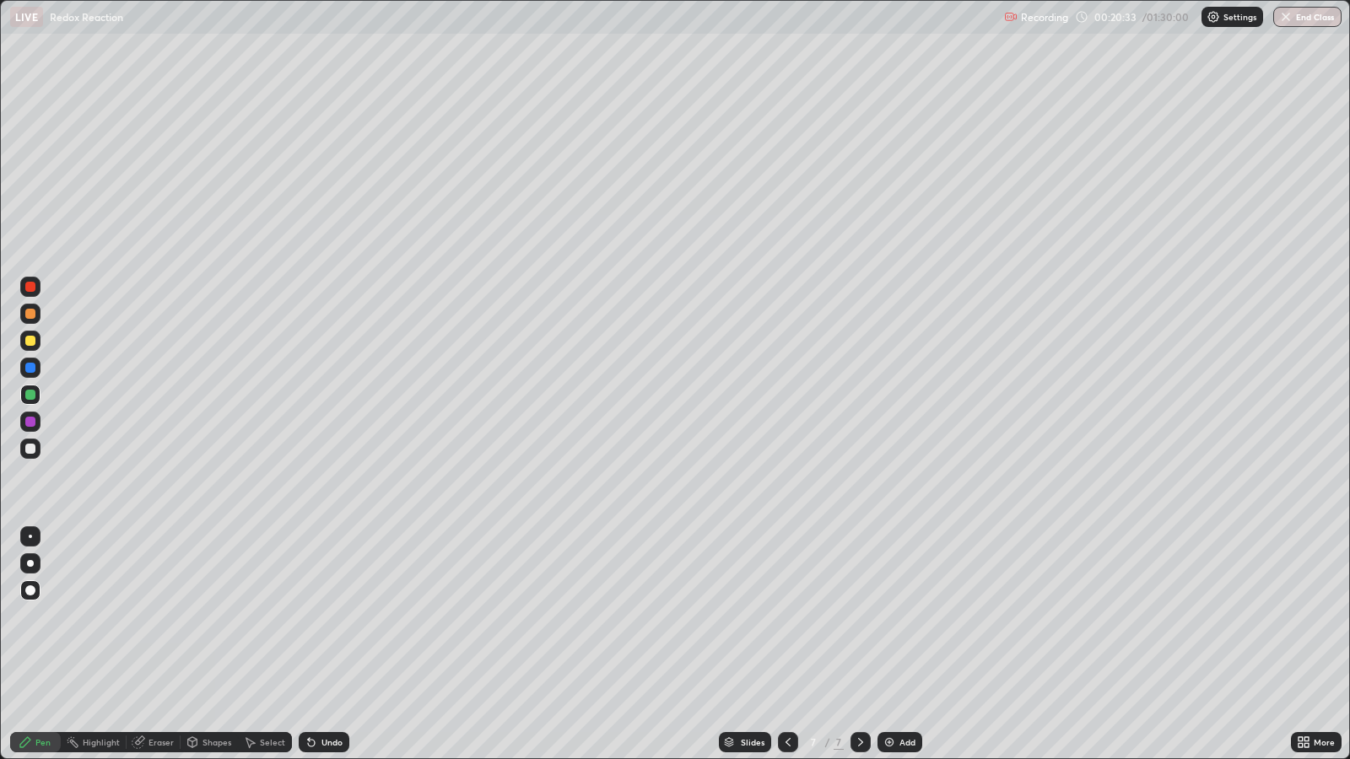
click at [30, 368] on div at bounding box center [30, 368] width 10 height 10
click at [34, 338] on div at bounding box center [30, 341] width 10 height 10
click at [34, 418] on div at bounding box center [30, 422] width 10 height 10
click at [883, 617] on img at bounding box center [888, 742] width 13 height 13
click at [30, 342] on div at bounding box center [30, 341] width 10 height 10
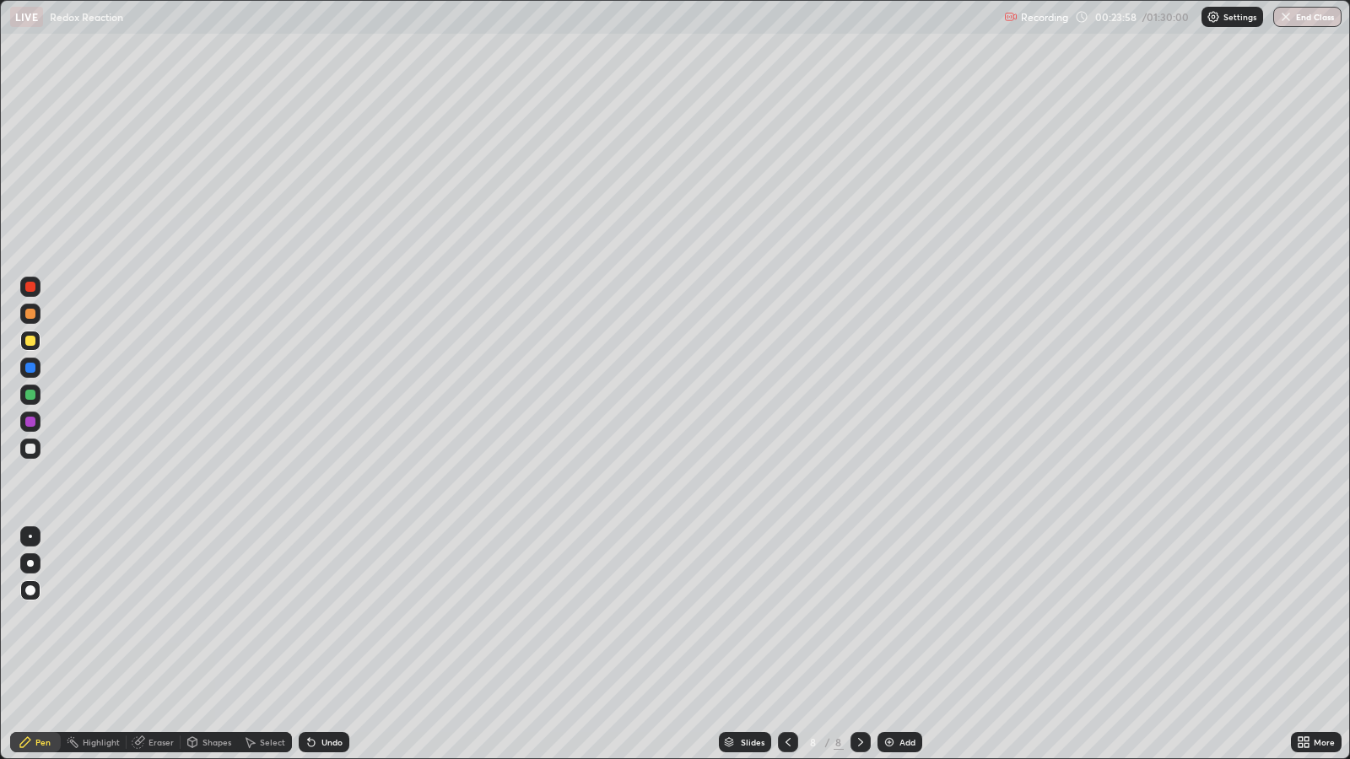
click at [30, 449] on div at bounding box center [30, 449] width 10 height 10
click at [30, 340] on div at bounding box center [30, 341] width 10 height 10
click at [909, 617] on div "Add" at bounding box center [907, 742] width 16 height 8
click at [30, 396] on div at bounding box center [30, 395] width 10 height 10
click at [30, 448] on div at bounding box center [30, 449] width 10 height 10
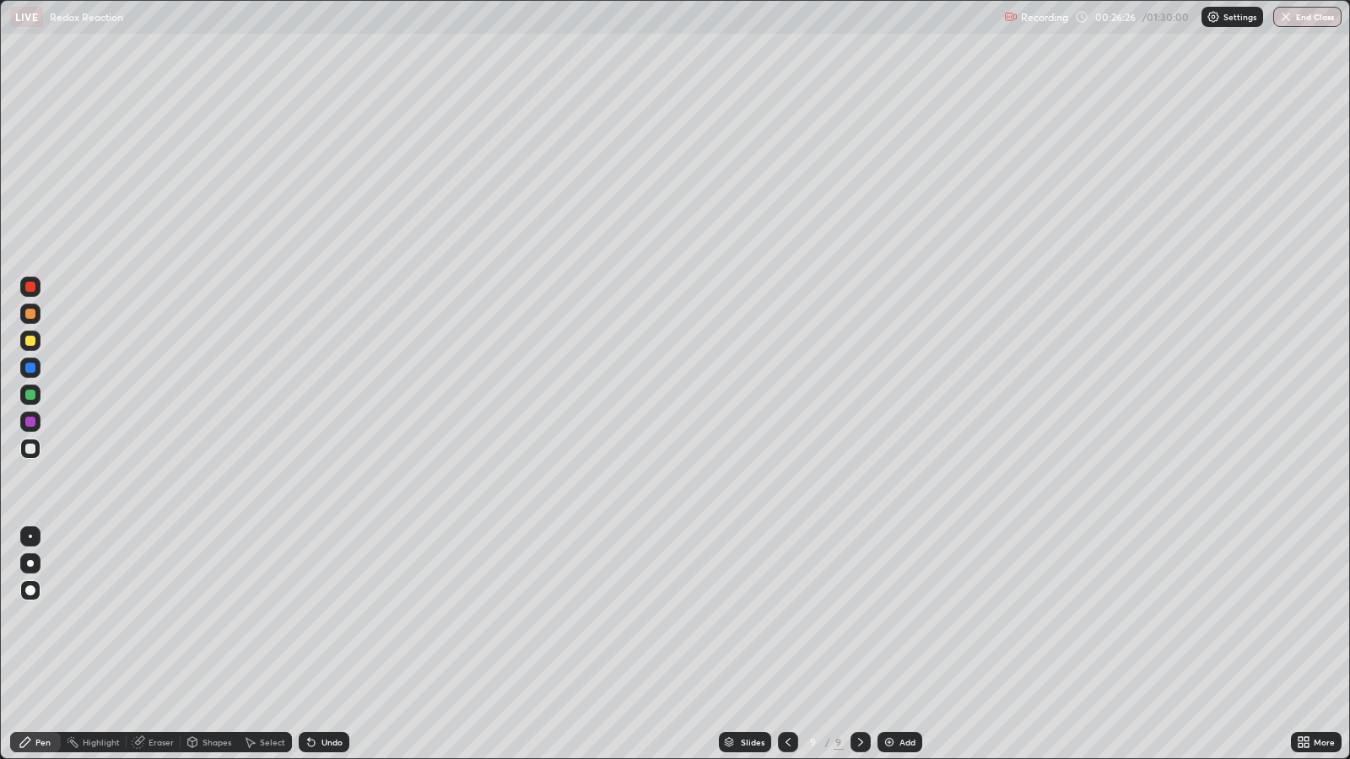
click at [31, 343] on div at bounding box center [30, 341] width 10 height 10
click at [32, 396] on div at bounding box center [30, 395] width 10 height 10
click at [331, 617] on div "Undo" at bounding box center [324, 742] width 51 height 20
click at [321, 617] on div "Undo" at bounding box center [324, 742] width 51 height 20
click at [29, 336] on div at bounding box center [30, 341] width 10 height 10
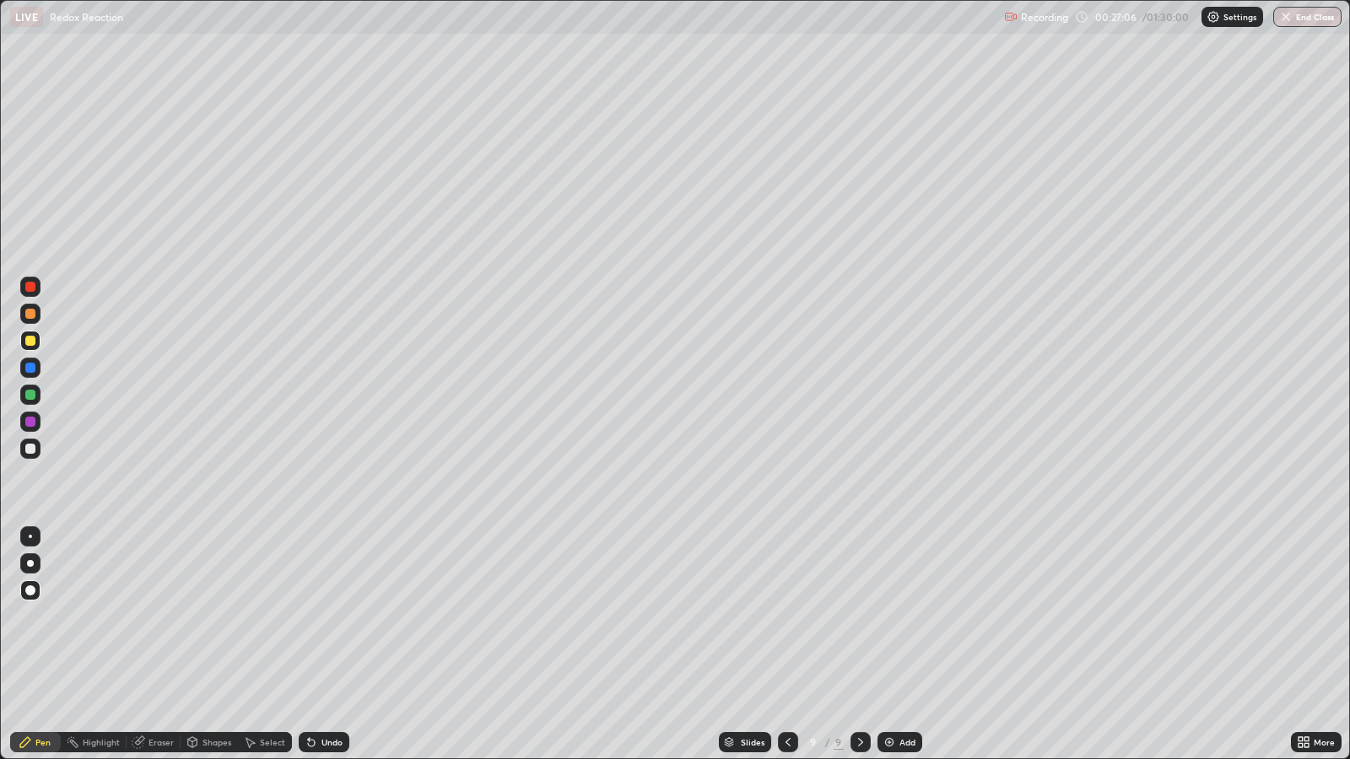
click at [30, 422] on div at bounding box center [30, 422] width 10 height 10
click at [34, 392] on div at bounding box center [30, 395] width 10 height 10
click at [27, 421] on div at bounding box center [30, 422] width 10 height 10
click at [30, 341] on div at bounding box center [30, 341] width 10 height 10
click at [905, 617] on div "Add" at bounding box center [907, 742] width 16 height 8
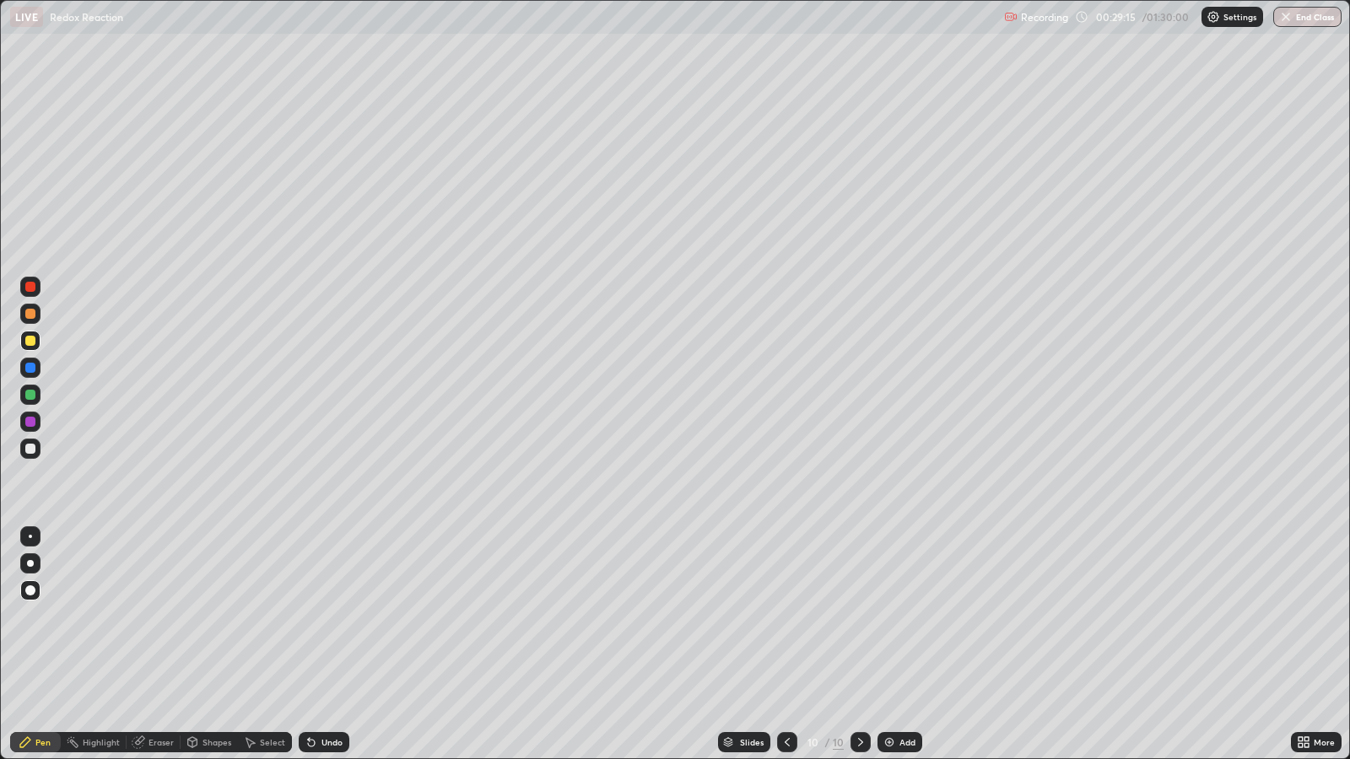
click at [318, 617] on div "Undo" at bounding box center [324, 742] width 51 height 20
click at [325, 617] on div "Undo" at bounding box center [324, 742] width 51 height 20
click at [344, 617] on div "Undo" at bounding box center [324, 742] width 51 height 20
click at [329, 617] on div "Undo" at bounding box center [331, 742] width 21 height 8
click at [168, 617] on div "Eraser" at bounding box center [160, 742] width 25 height 8
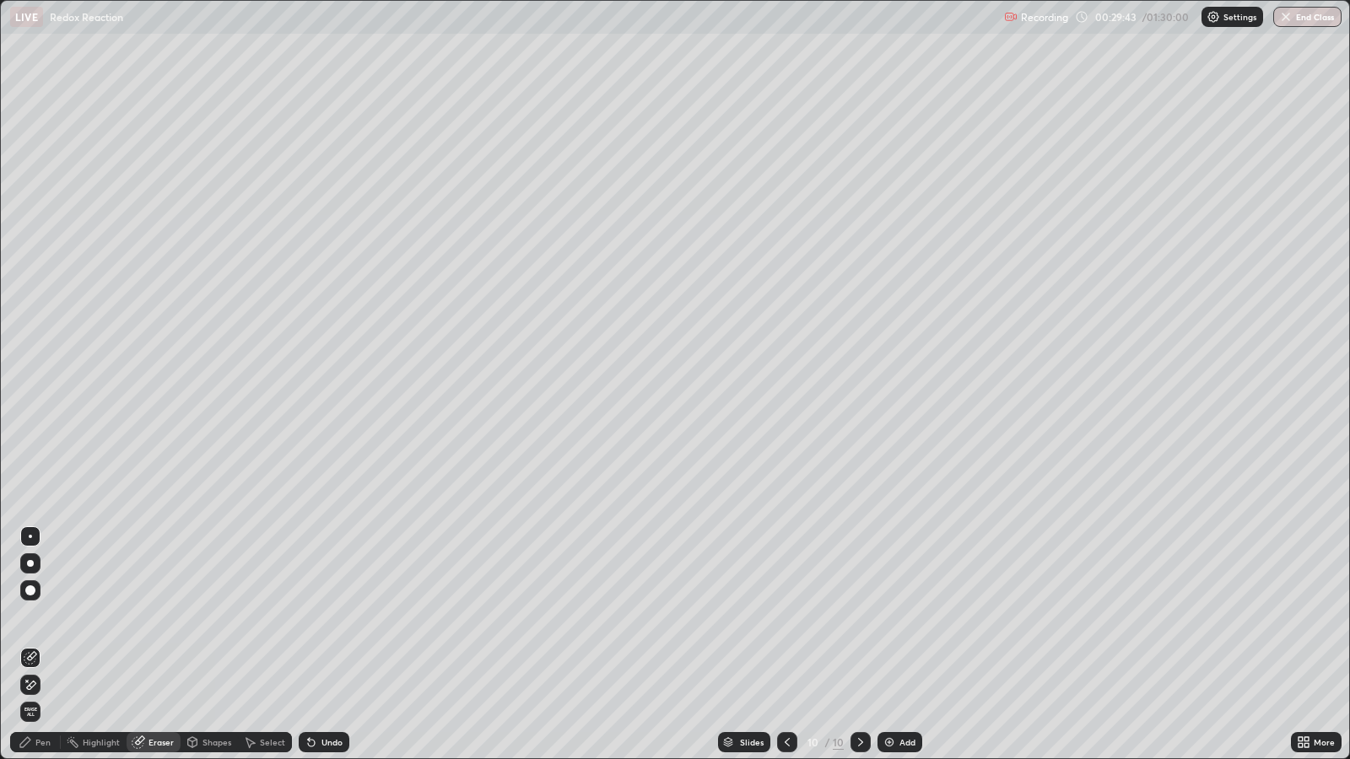
click at [34, 617] on div "Pen" at bounding box center [35, 742] width 51 height 20
click at [164, 617] on div "Eraser" at bounding box center [160, 742] width 25 height 8
click at [42, 617] on div "Pen" at bounding box center [42, 742] width 15 height 8
click at [30, 394] on div at bounding box center [30, 395] width 10 height 10
click at [30, 418] on div at bounding box center [30, 422] width 10 height 10
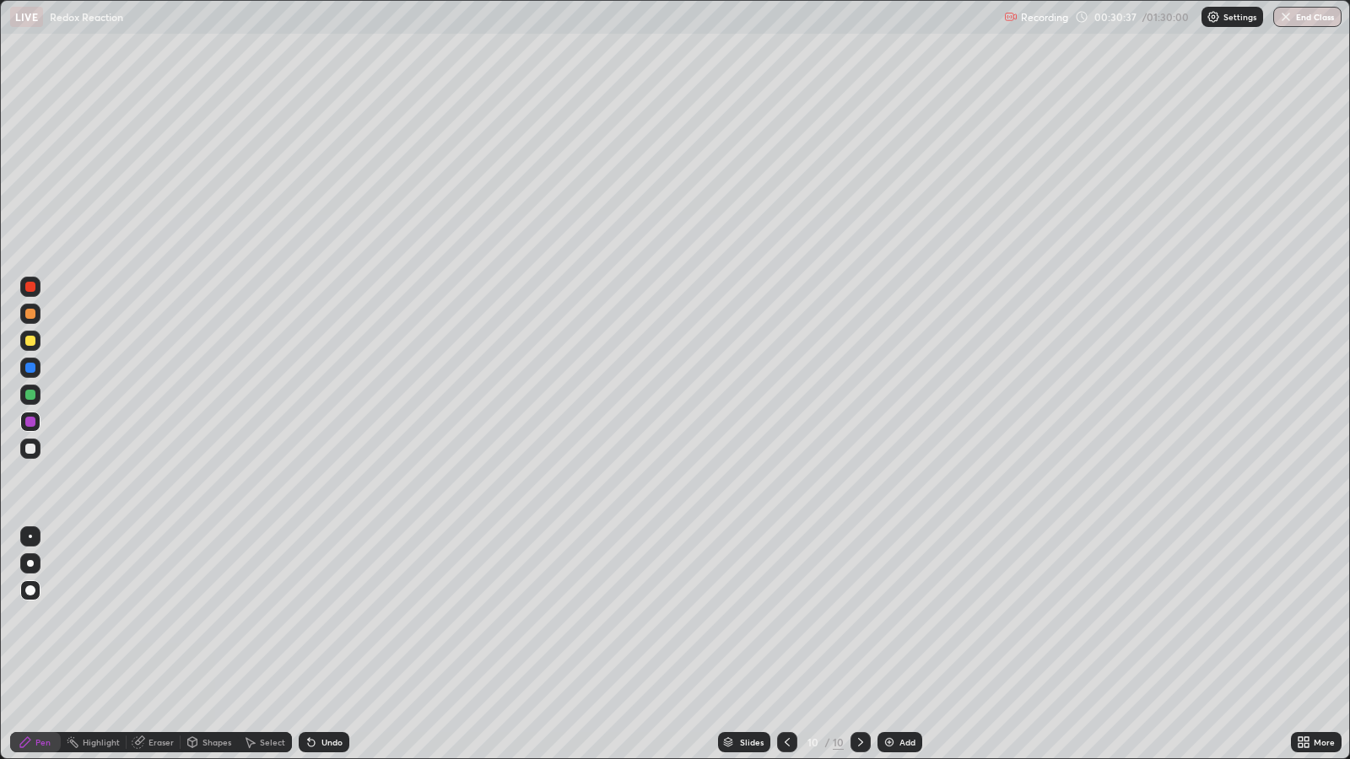
click at [32, 343] on div at bounding box center [30, 341] width 10 height 10
click at [329, 617] on div "Undo" at bounding box center [324, 742] width 51 height 20
click at [329, 617] on div "Undo" at bounding box center [331, 742] width 21 height 8
click at [30, 422] on div at bounding box center [30, 422] width 10 height 10
click at [158, 617] on div "Eraser" at bounding box center [160, 742] width 25 height 8
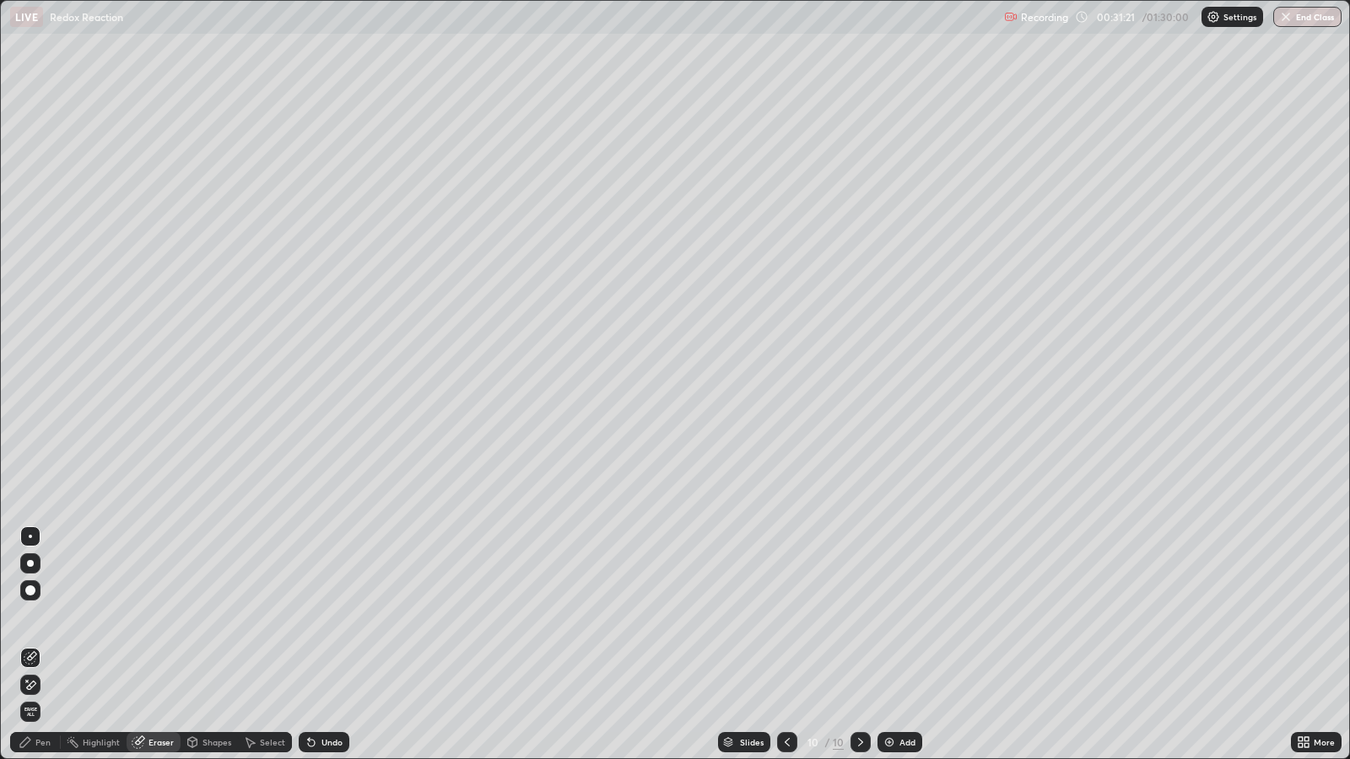
click at [28, 617] on icon at bounding box center [25, 742] width 10 height 10
click at [30, 390] on div at bounding box center [30, 395] width 10 height 10
click at [30, 422] on div at bounding box center [30, 422] width 10 height 10
click at [31, 453] on div at bounding box center [30, 449] width 10 height 10
click at [903, 617] on div "Add" at bounding box center [907, 742] width 16 height 8
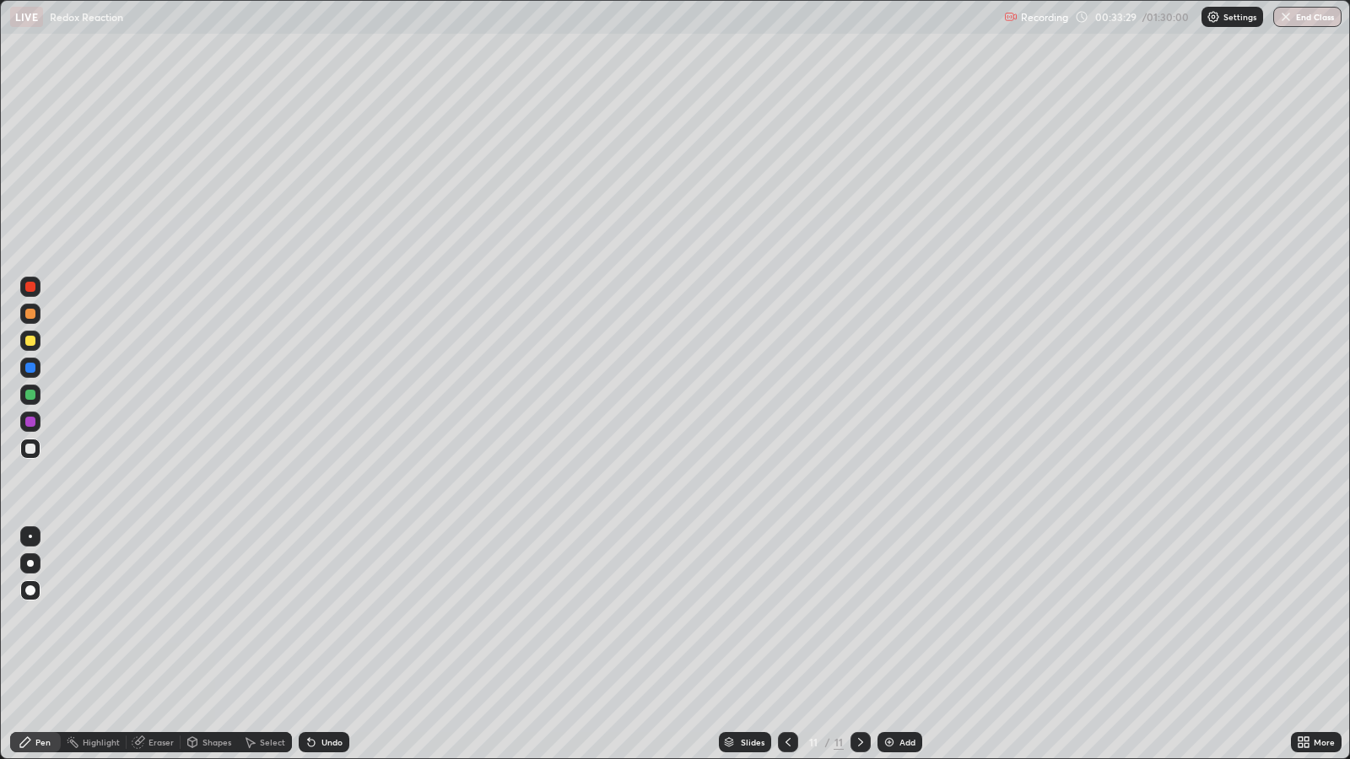
click at [30, 338] on div at bounding box center [30, 341] width 10 height 10
click at [30, 448] on div at bounding box center [30, 449] width 10 height 10
click at [29, 395] on div at bounding box center [30, 395] width 10 height 10
click at [34, 367] on div at bounding box center [30, 368] width 10 height 10
click at [326, 617] on div "Undo" at bounding box center [324, 742] width 51 height 20
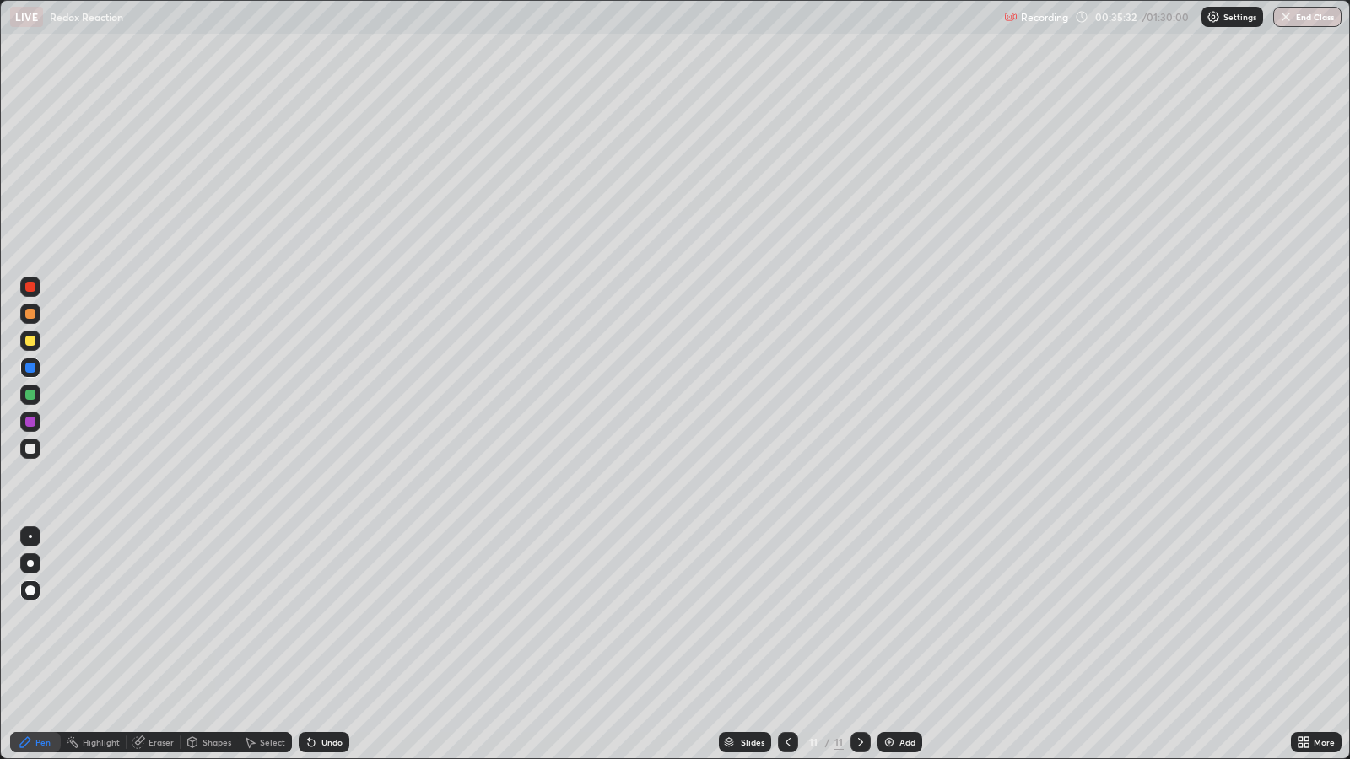
click at [318, 617] on div "Undo" at bounding box center [324, 742] width 51 height 20
click at [147, 617] on div "Eraser" at bounding box center [154, 742] width 54 height 20
click at [44, 617] on div "Pen" at bounding box center [42, 742] width 15 height 8
click at [335, 617] on div "Undo" at bounding box center [324, 742] width 51 height 20
click at [332, 617] on div "Undo" at bounding box center [331, 742] width 21 height 8
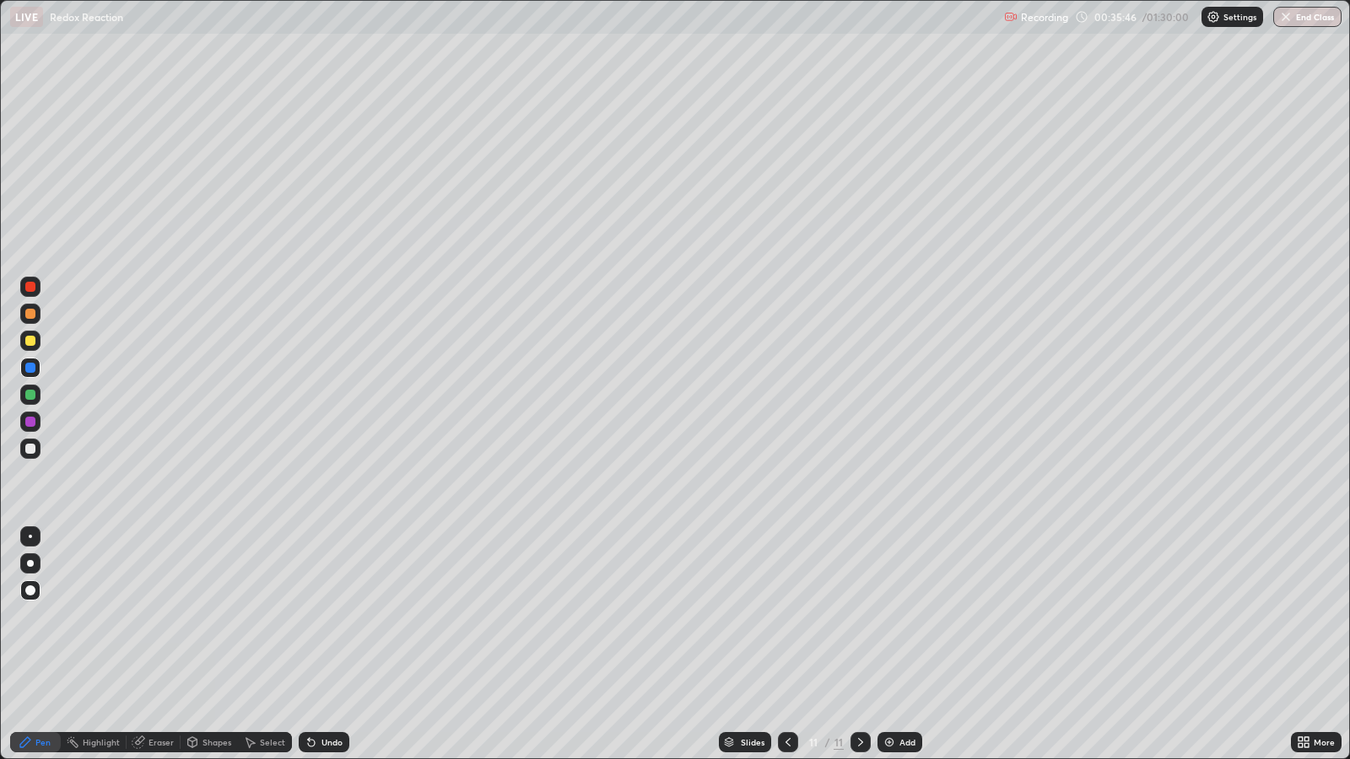
click at [30, 396] on div at bounding box center [30, 395] width 10 height 10
click at [906, 617] on div "Add" at bounding box center [907, 742] width 16 height 8
click at [32, 447] on div at bounding box center [30, 449] width 10 height 10
click at [30, 366] on div at bounding box center [30, 368] width 10 height 10
click at [34, 343] on div at bounding box center [30, 341] width 10 height 10
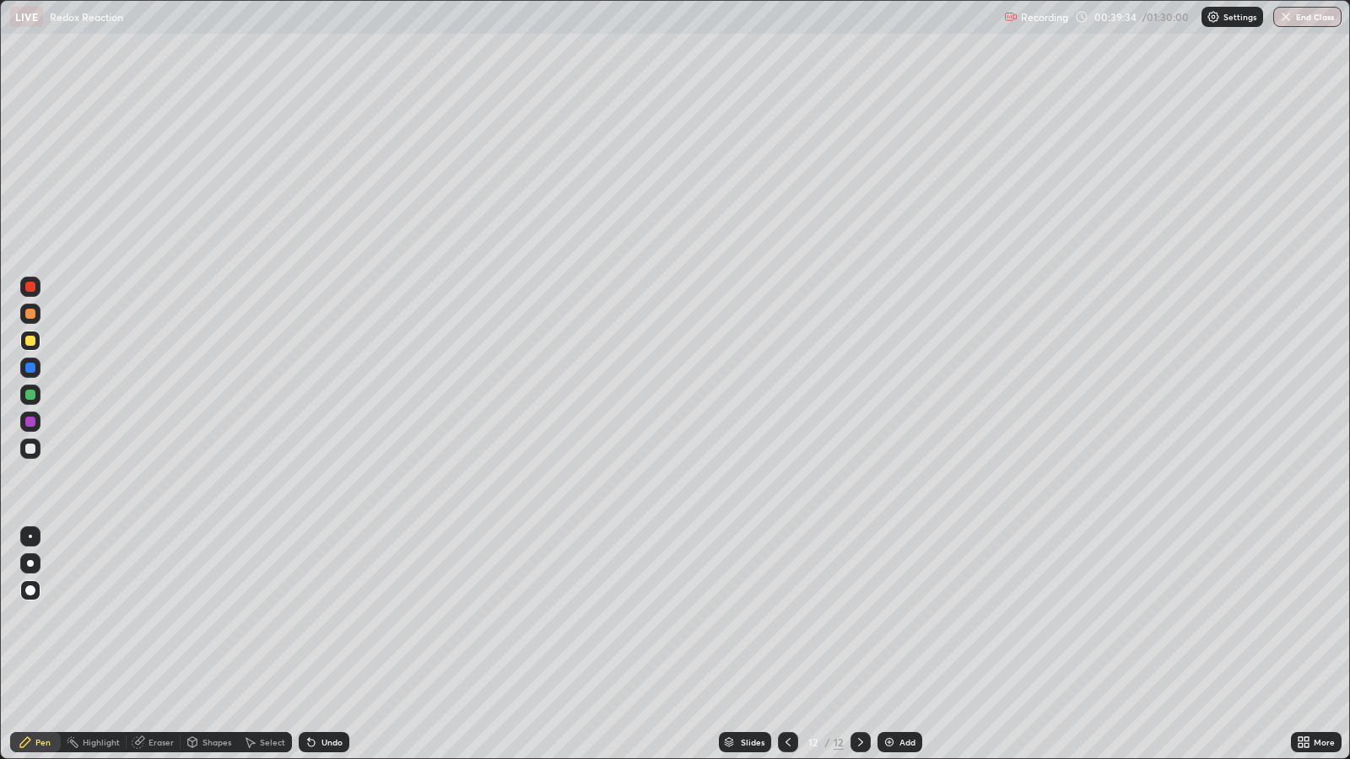
click at [899, 617] on div "Add" at bounding box center [907, 742] width 16 height 8
click at [30, 367] on div at bounding box center [30, 368] width 10 height 10
click at [30, 341] on div at bounding box center [30, 341] width 10 height 10
click at [30, 444] on div at bounding box center [30, 449] width 10 height 10
click at [30, 342] on div at bounding box center [30, 341] width 10 height 10
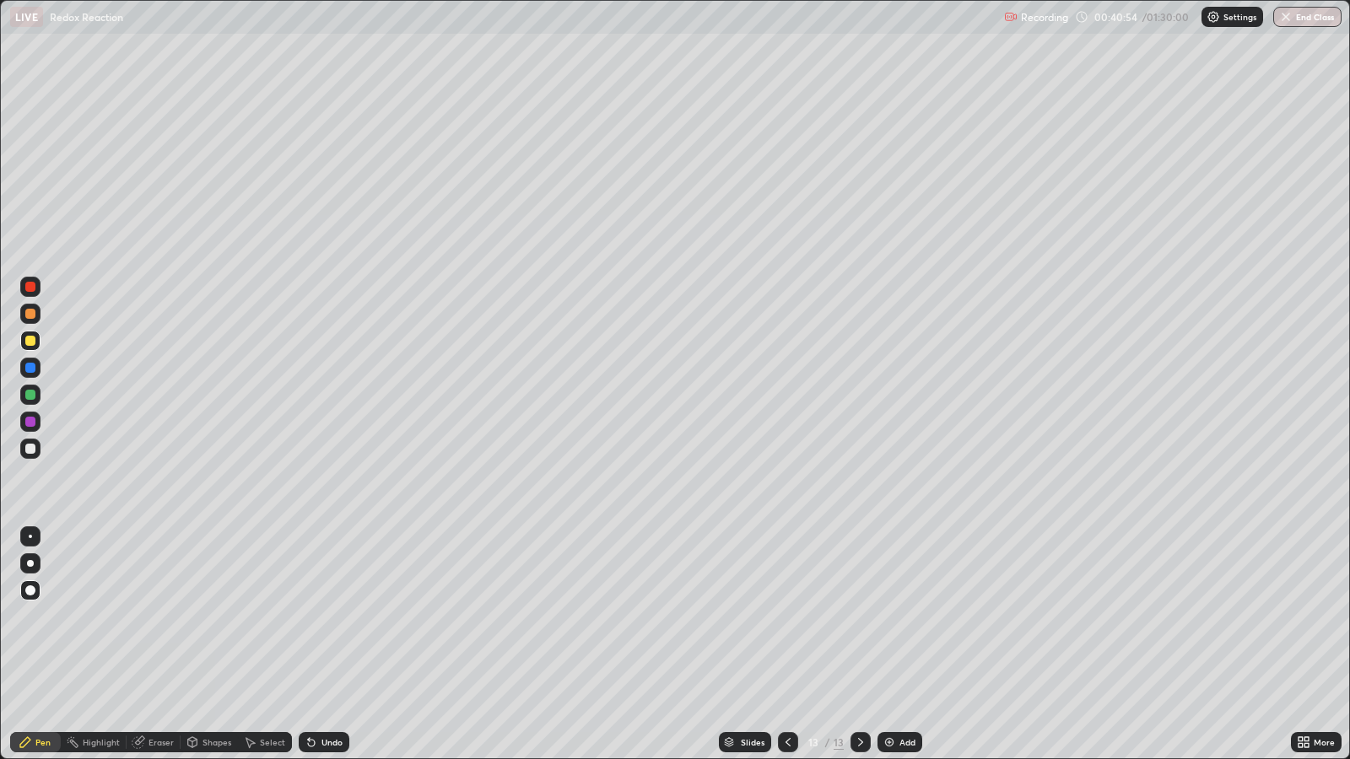
click at [34, 444] on div at bounding box center [30, 449] width 10 height 10
click at [30, 396] on div at bounding box center [30, 395] width 10 height 10
click at [31, 447] on div at bounding box center [30, 449] width 10 height 10
click at [35, 421] on div at bounding box center [30, 422] width 10 height 10
click at [915, 617] on div "Add" at bounding box center [899, 742] width 45 height 20
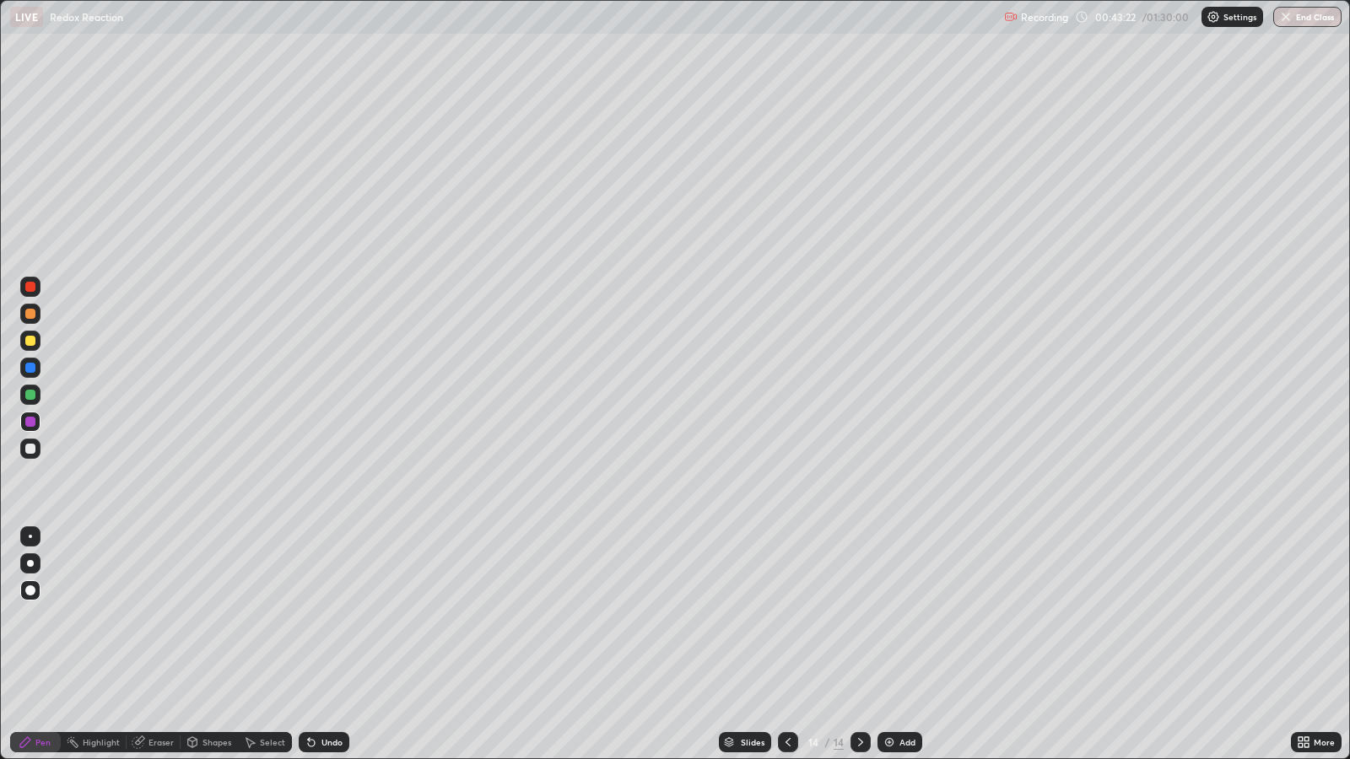
click at [30, 341] on div at bounding box center [30, 341] width 10 height 10
click at [27, 450] on div at bounding box center [30, 449] width 10 height 10
click at [34, 390] on div at bounding box center [30, 395] width 10 height 10
click at [35, 452] on div at bounding box center [30, 449] width 20 height 20
click at [316, 617] on div "Undo" at bounding box center [324, 742] width 51 height 20
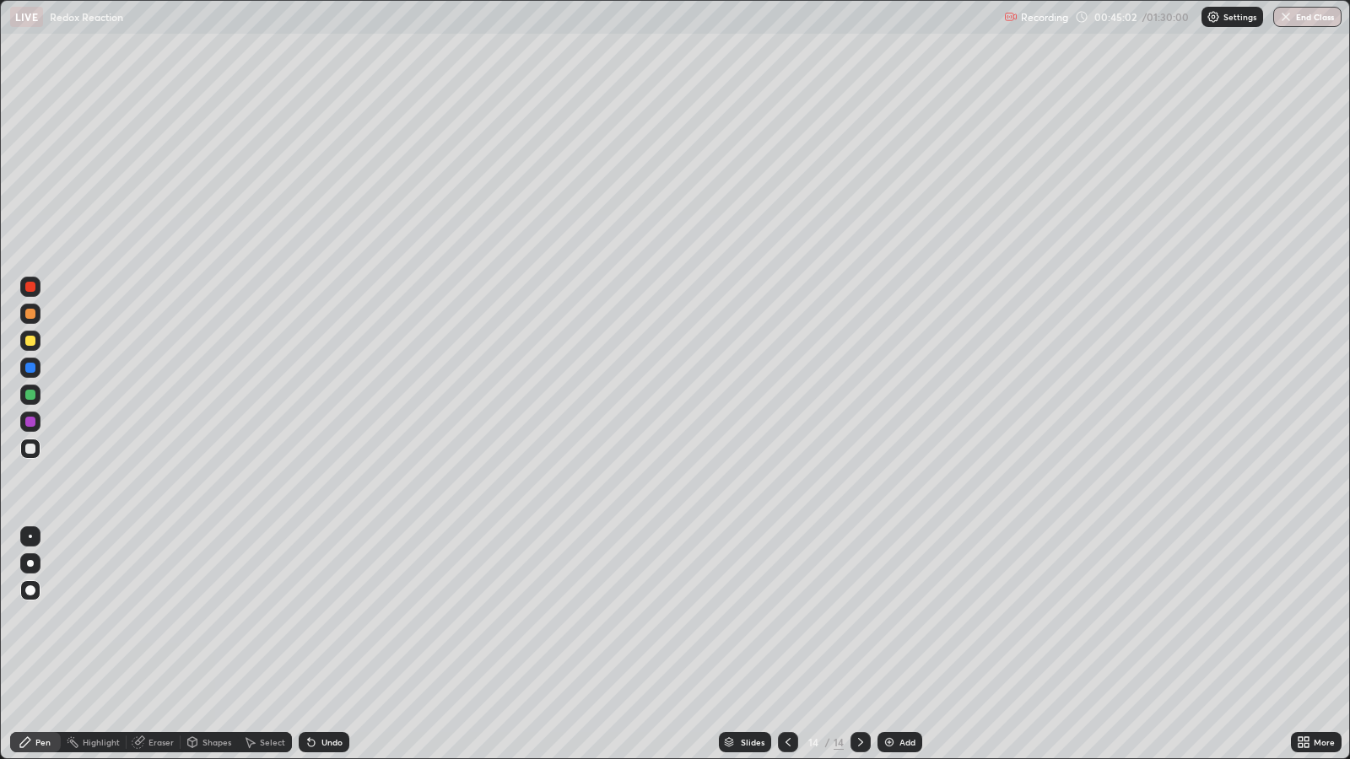
click at [321, 617] on div "Undo" at bounding box center [324, 742] width 51 height 20
click at [333, 617] on div "Undo" at bounding box center [324, 742] width 51 height 20
click at [30, 341] on div at bounding box center [30, 341] width 10 height 10
click at [884, 617] on img at bounding box center [888, 742] width 13 height 13
click at [29, 447] on div at bounding box center [30, 449] width 10 height 10
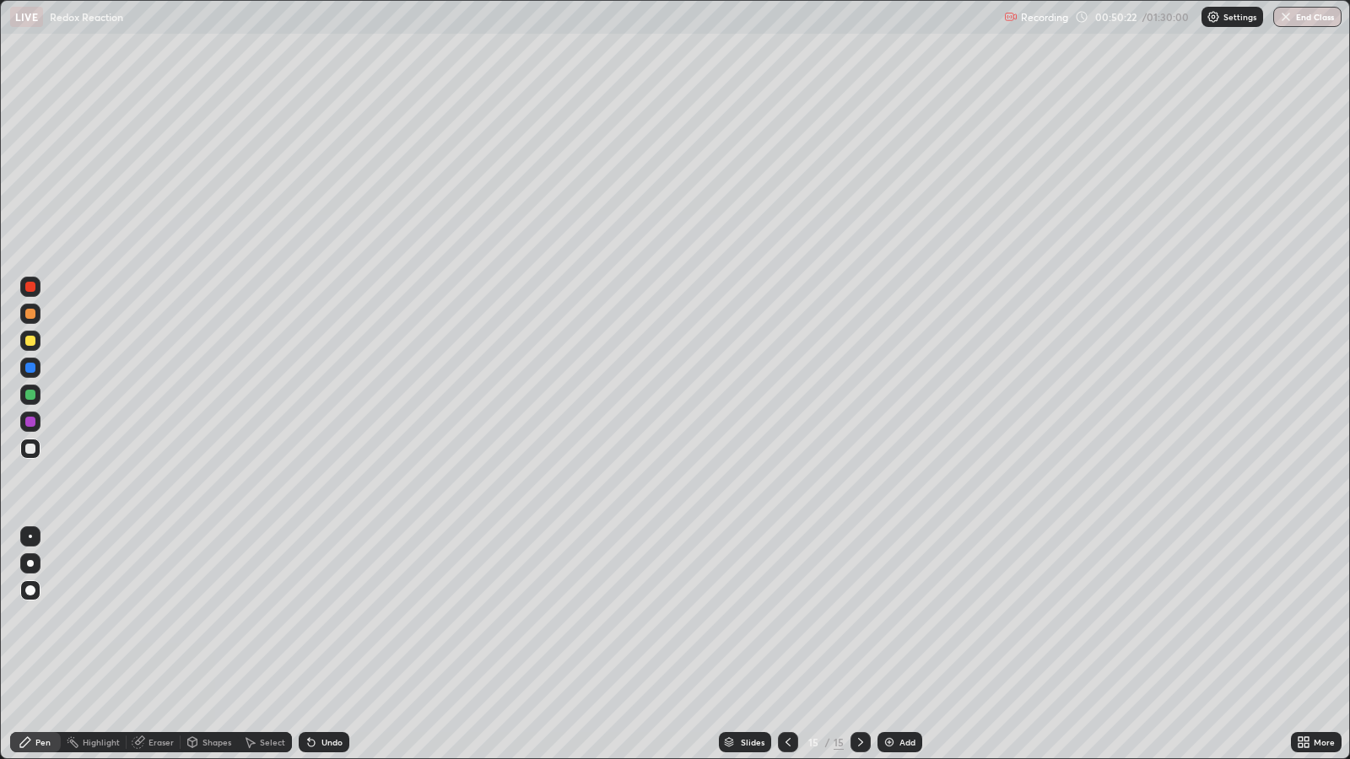
click at [168, 617] on div "Eraser" at bounding box center [160, 742] width 25 height 8
click at [165, 617] on div "Eraser" at bounding box center [160, 742] width 25 height 8
click at [68, 617] on circle at bounding box center [69, 739] width 2 height 2
click at [44, 617] on div "Pen" at bounding box center [42, 742] width 15 height 8
click at [272, 617] on div "Select" at bounding box center [265, 742] width 54 height 20
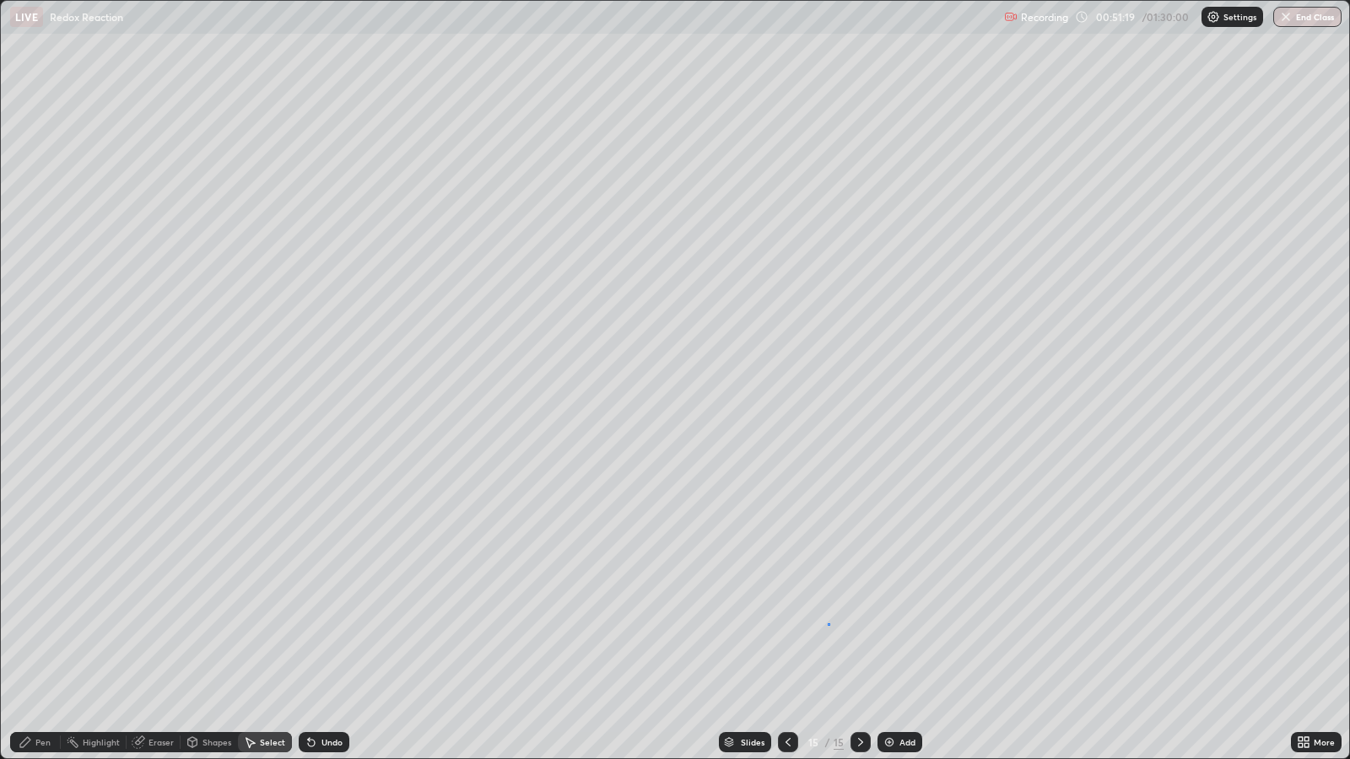
click at [828, 617] on div "0 ° Undo Copy Duplicate Duplicate to new slide Delete" at bounding box center [675, 379] width 1348 height 757
click at [42, 617] on div "Pen" at bounding box center [42, 742] width 15 height 8
click at [329, 617] on div "Undo" at bounding box center [331, 742] width 21 height 8
click at [266, 617] on div "Select" at bounding box center [272, 742] width 25 height 8
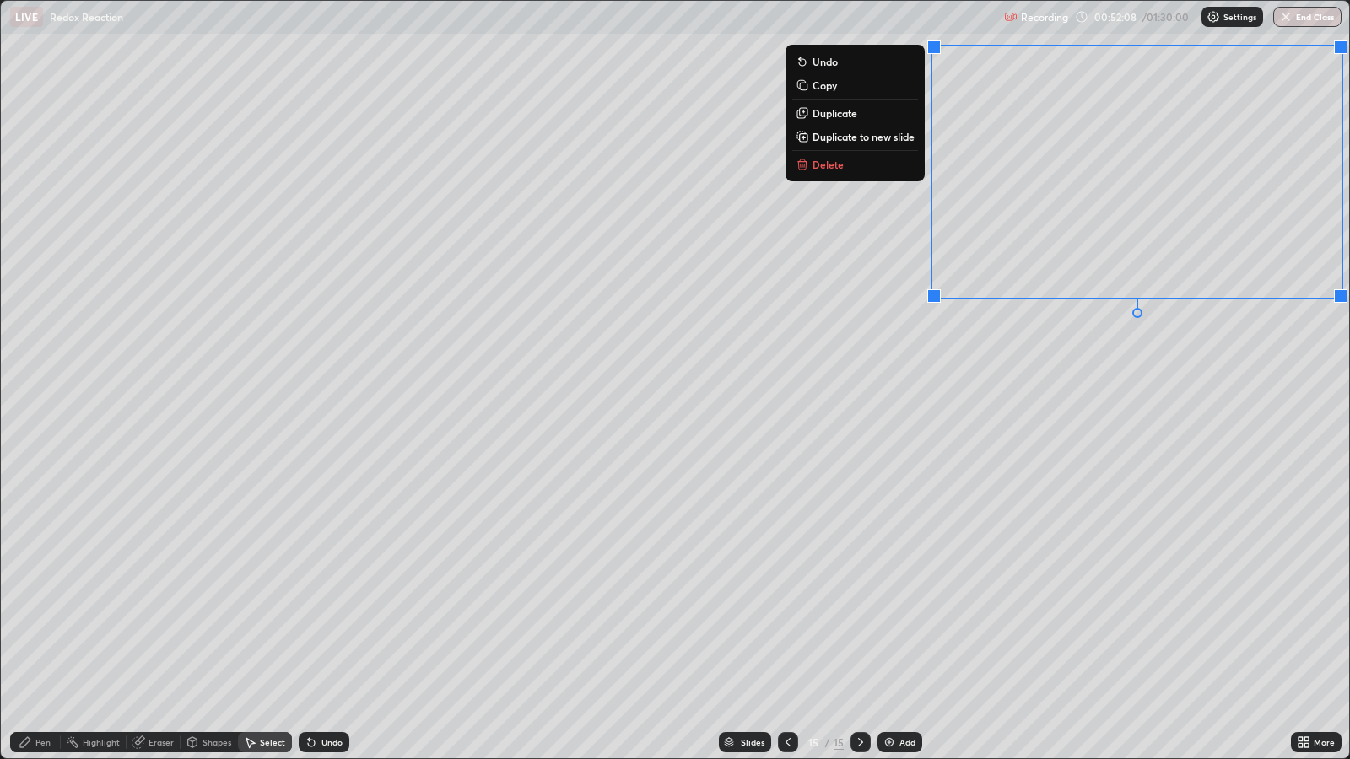
click at [835, 165] on p "Delete" at bounding box center [827, 164] width 31 height 13
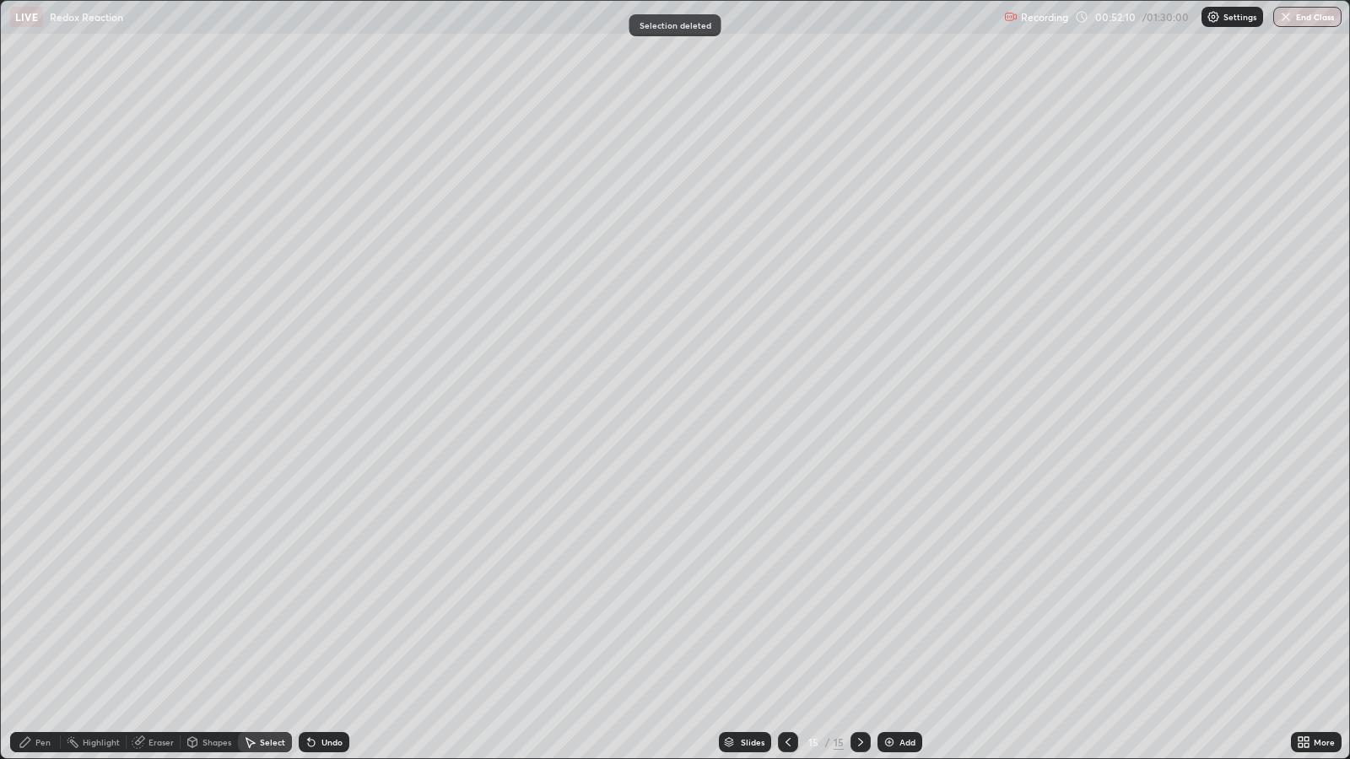
click at [44, 617] on div "Pen" at bounding box center [42, 742] width 15 height 8
click at [33, 392] on div at bounding box center [30, 395] width 10 height 10
click at [322, 617] on div "Undo" at bounding box center [331, 742] width 21 height 8
click at [34, 423] on div at bounding box center [30, 422] width 10 height 10
click at [894, 617] on div "Add" at bounding box center [899, 742] width 45 height 20
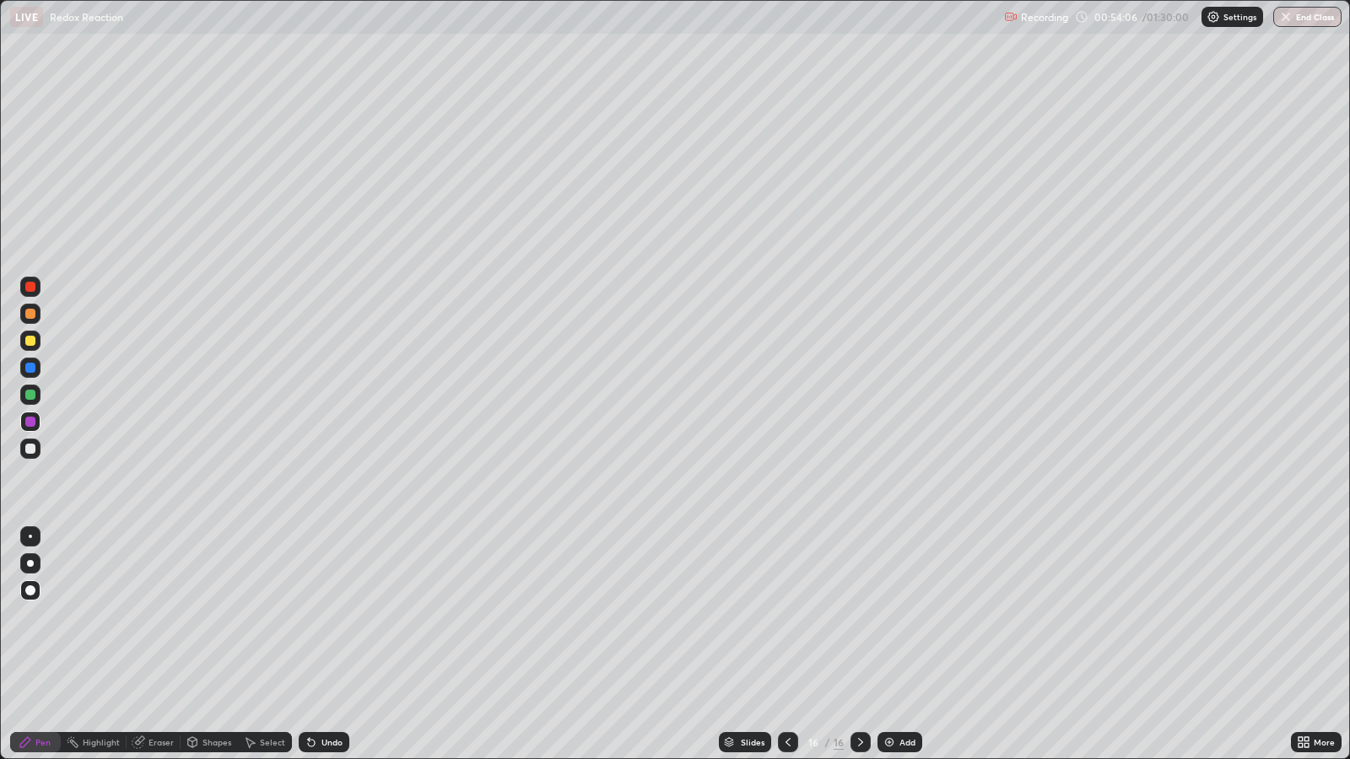
click at [25, 342] on div at bounding box center [30, 341] width 10 height 10
click at [329, 617] on div "Undo" at bounding box center [331, 742] width 21 height 8
click at [331, 617] on div "Undo" at bounding box center [324, 742] width 51 height 20
click at [326, 617] on div "Undo" at bounding box center [331, 742] width 21 height 8
click at [329, 617] on div "Undo" at bounding box center [331, 742] width 21 height 8
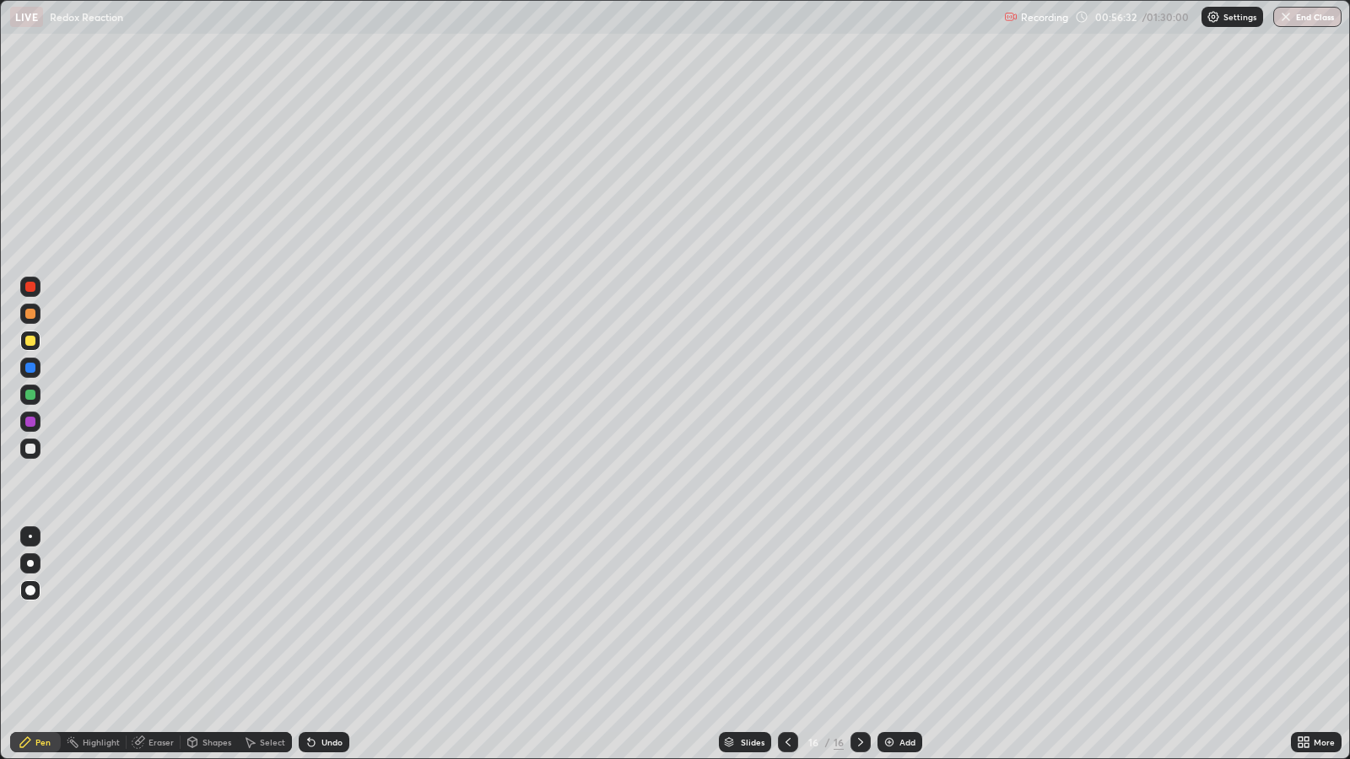
click at [159, 617] on div "Eraser" at bounding box center [160, 742] width 25 height 8
click at [42, 617] on div "Pen" at bounding box center [42, 742] width 15 height 8
click at [905, 617] on div "Add" at bounding box center [907, 742] width 16 height 8
click at [30, 422] on div at bounding box center [30, 422] width 10 height 10
click at [30, 342] on div at bounding box center [30, 341] width 10 height 10
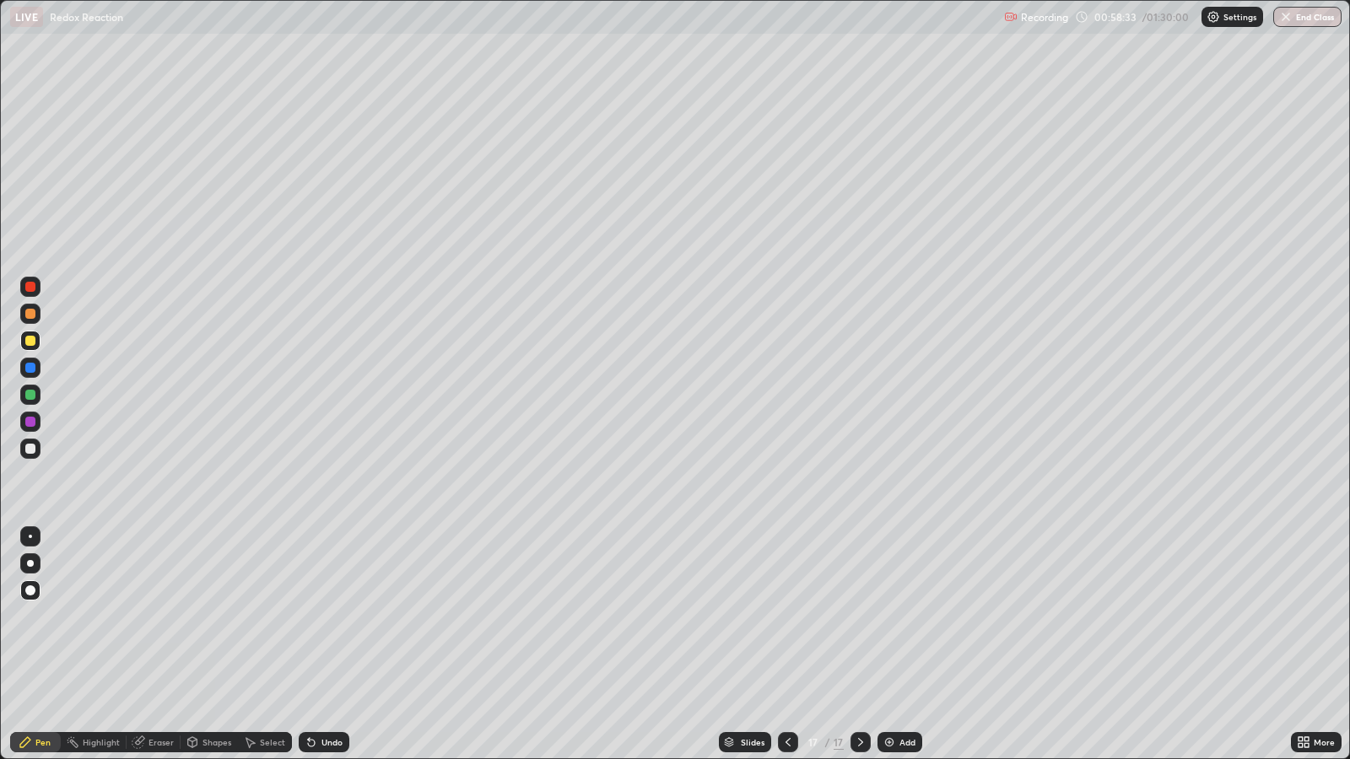
click at [30, 394] on div at bounding box center [30, 395] width 10 height 10
click at [904, 617] on div "Add" at bounding box center [907, 742] width 16 height 8
click at [34, 340] on div at bounding box center [30, 341] width 10 height 10
click at [327, 617] on div "Undo" at bounding box center [331, 742] width 21 height 8
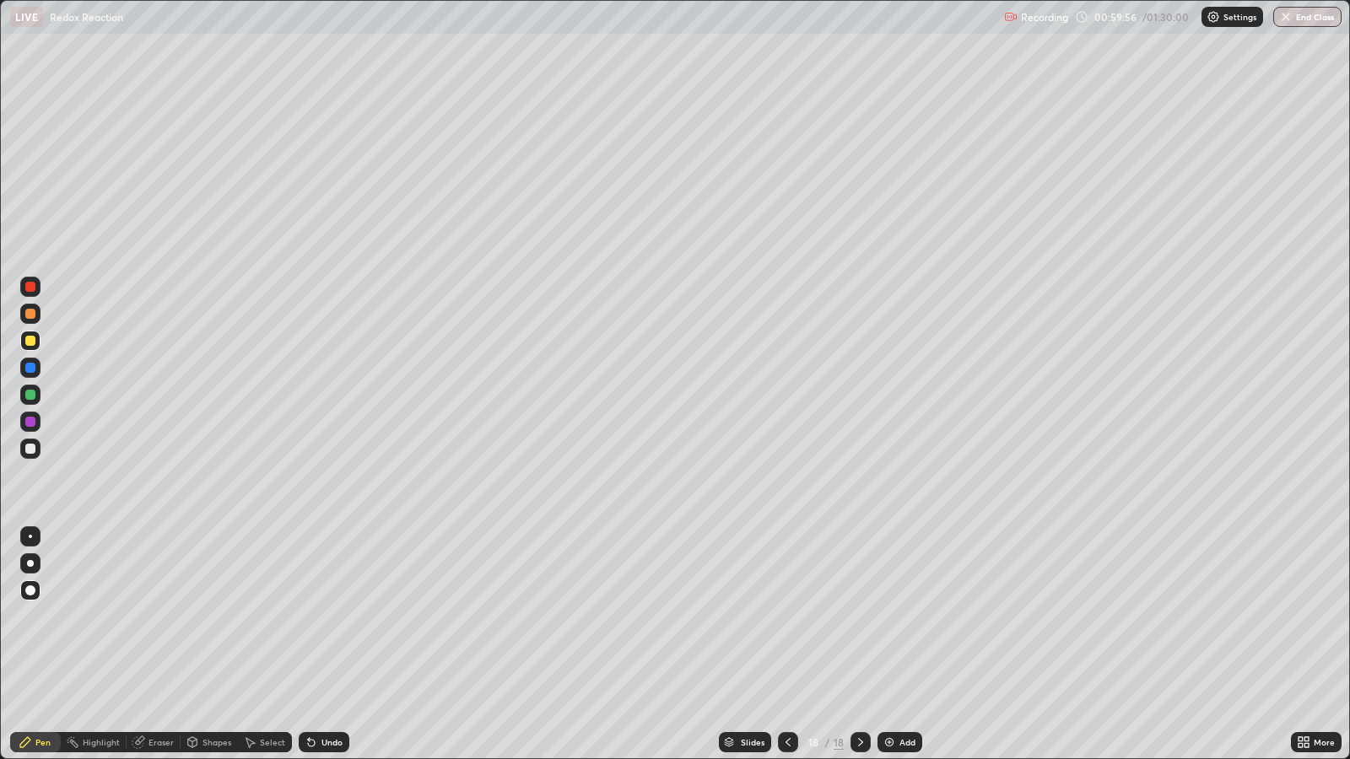
click at [319, 617] on div "Undo" at bounding box center [324, 742] width 51 height 20
click at [330, 617] on div "Undo" at bounding box center [324, 742] width 51 height 20
click at [25, 451] on div at bounding box center [30, 449] width 10 height 10
click at [33, 448] on div at bounding box center [30, 449] width 10 height 10
click at [328, 617] on div "Undo" at bounding box center [331, 742] width 21 height 8
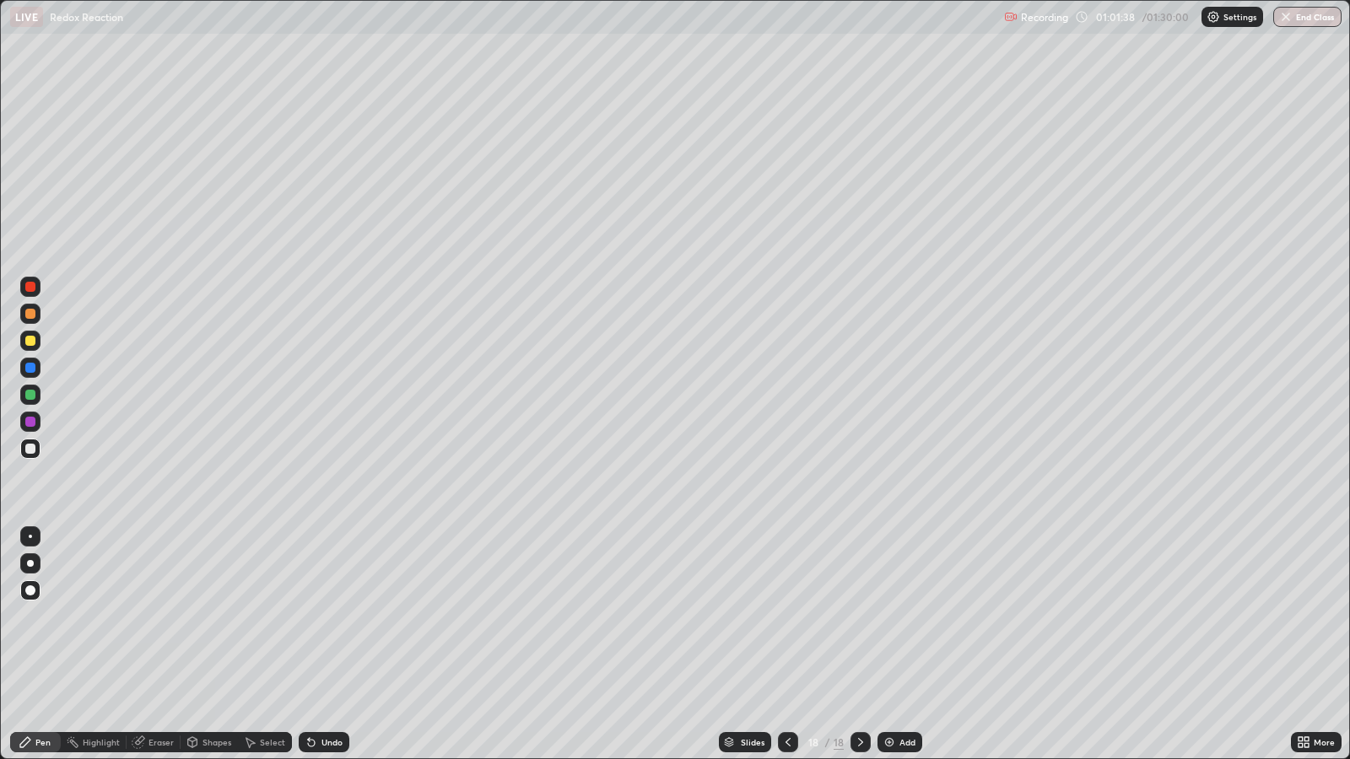
click at [334, 617] on div "Undo" at bounding box center [331, 742] width 21 height 8
click at [321, 617] on div "Undo" at bounding box center [324, 742] width 51 height 20
click at [895, 617] on div "Add" at bounding box center [899, 742] width 45 height 20
click at [29, 418] on div at bounding box center [30, 422] width 10 height 10
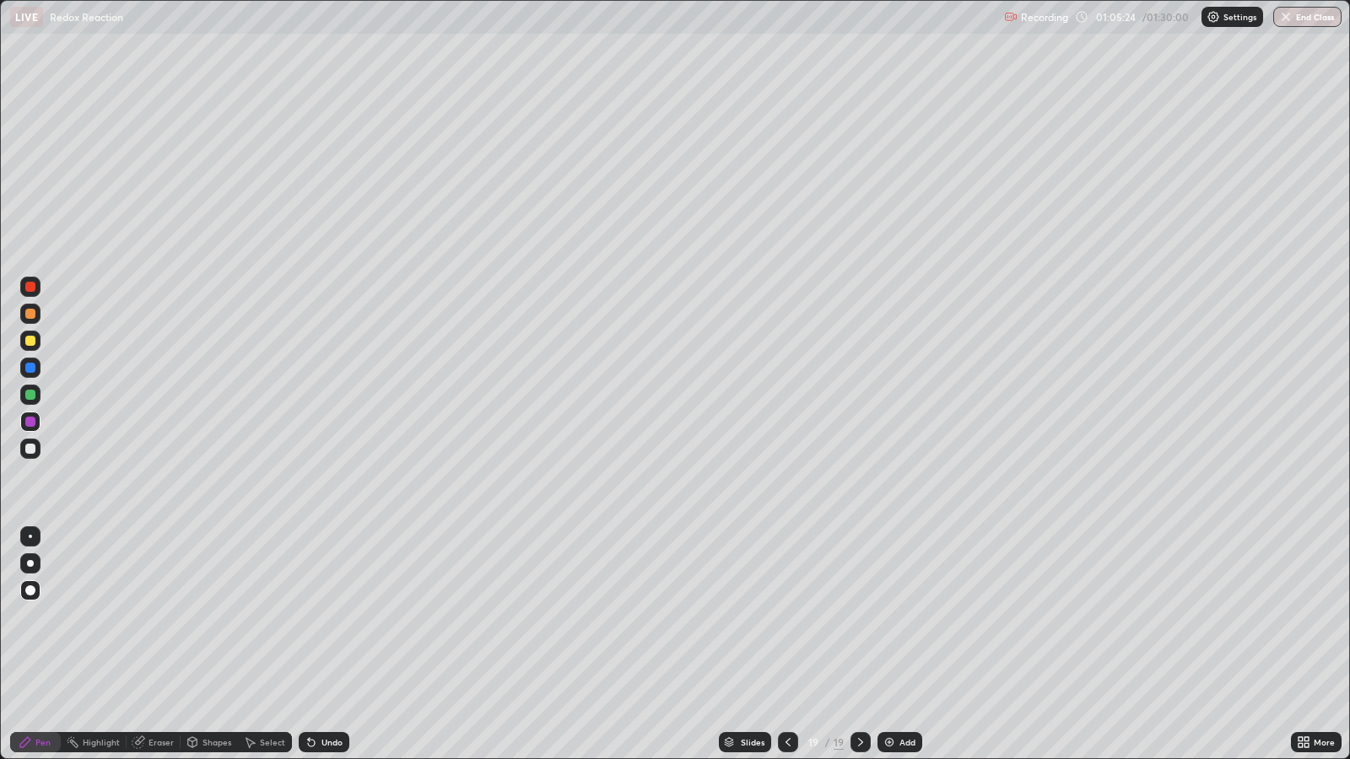
click at [31, 341] on div at bounding box center [30, 341] width 10 height 10
click at [30, 448] on div at bounding box center [30, 449] width 10 height 10
click at [31, 421] on div at bounding box center [30, 422] width 10 height 10
click at [321, 617] on div "Undo" at bounding box center [331, 742] width 21 height 8
click at [308, 617] on icon at bounding box center [311, 743] width 7 height 7
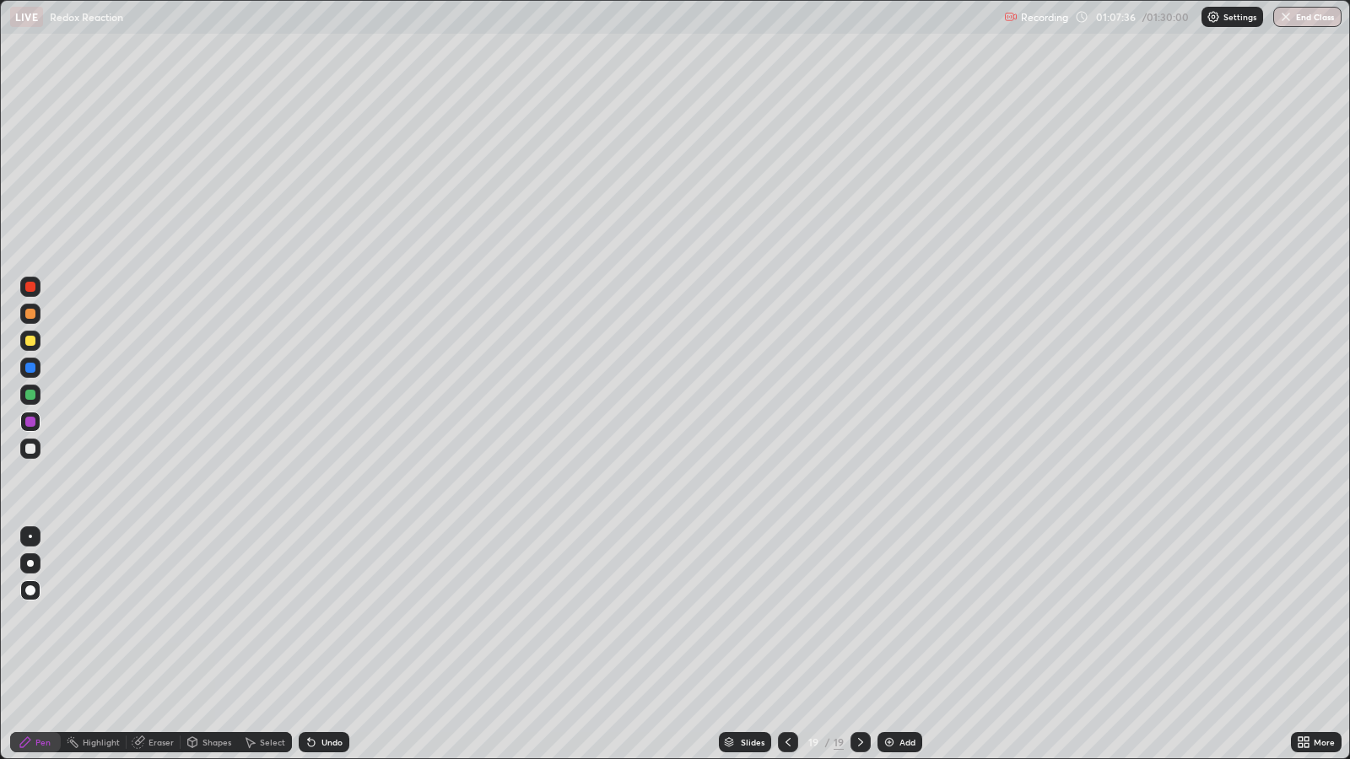
click at [312, 617] on icon at bounding box center [311, 743] width 7 height 7
click at [308, 617] on icon at bounding box center [311, 743] width 7 height 7
click at [319, 617] on div "Undo" at bounding box center [324, 742] width 51 height 20
click at [337, 617] on div "Undo" at bounding box center [320, 742] width 57 height 34
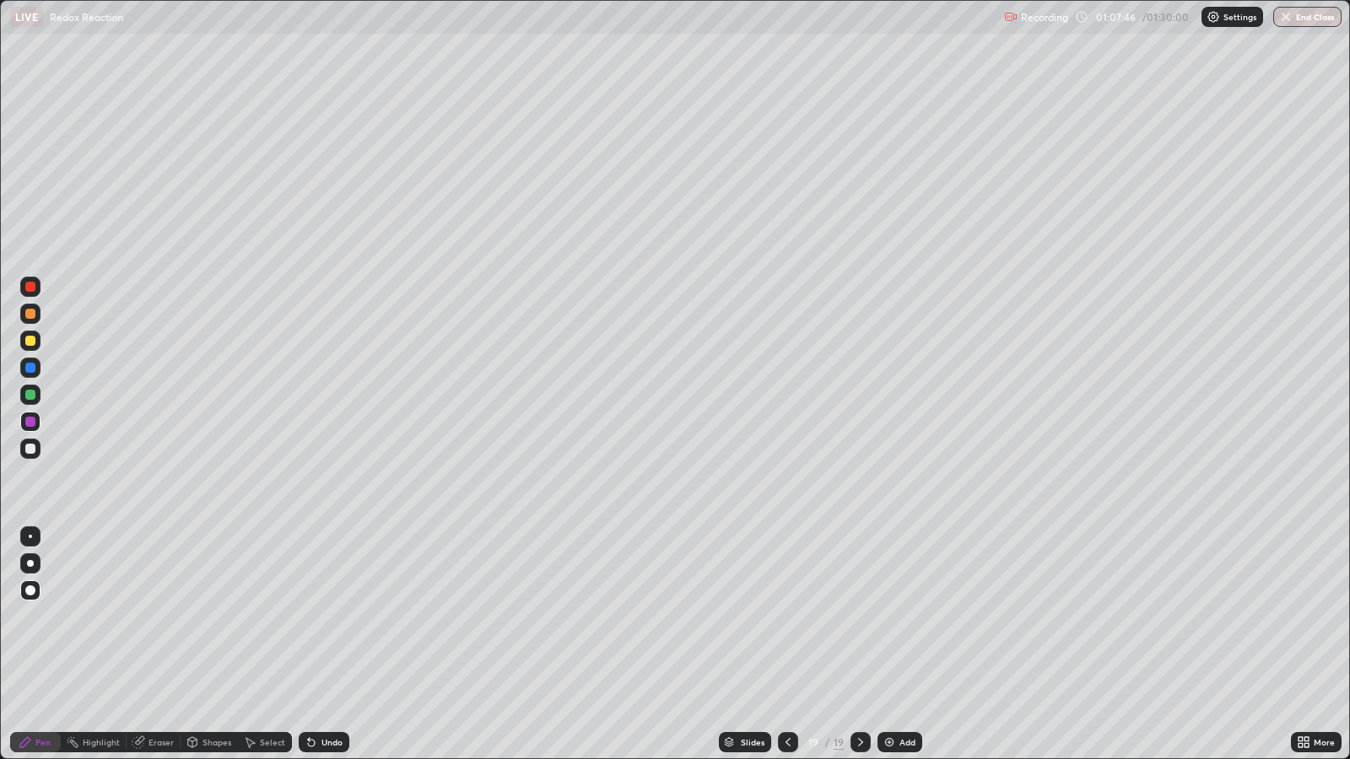
click at [337, 617] on div "Undo" at bounding box center [320, 742] width 57 height 34
click at [335, 617] on div "Undo" at bounding box center [320, 742] width 57 height 34
click at [333, 617] on div "Undo" at bounding box center [324, 742] width 51 height 20
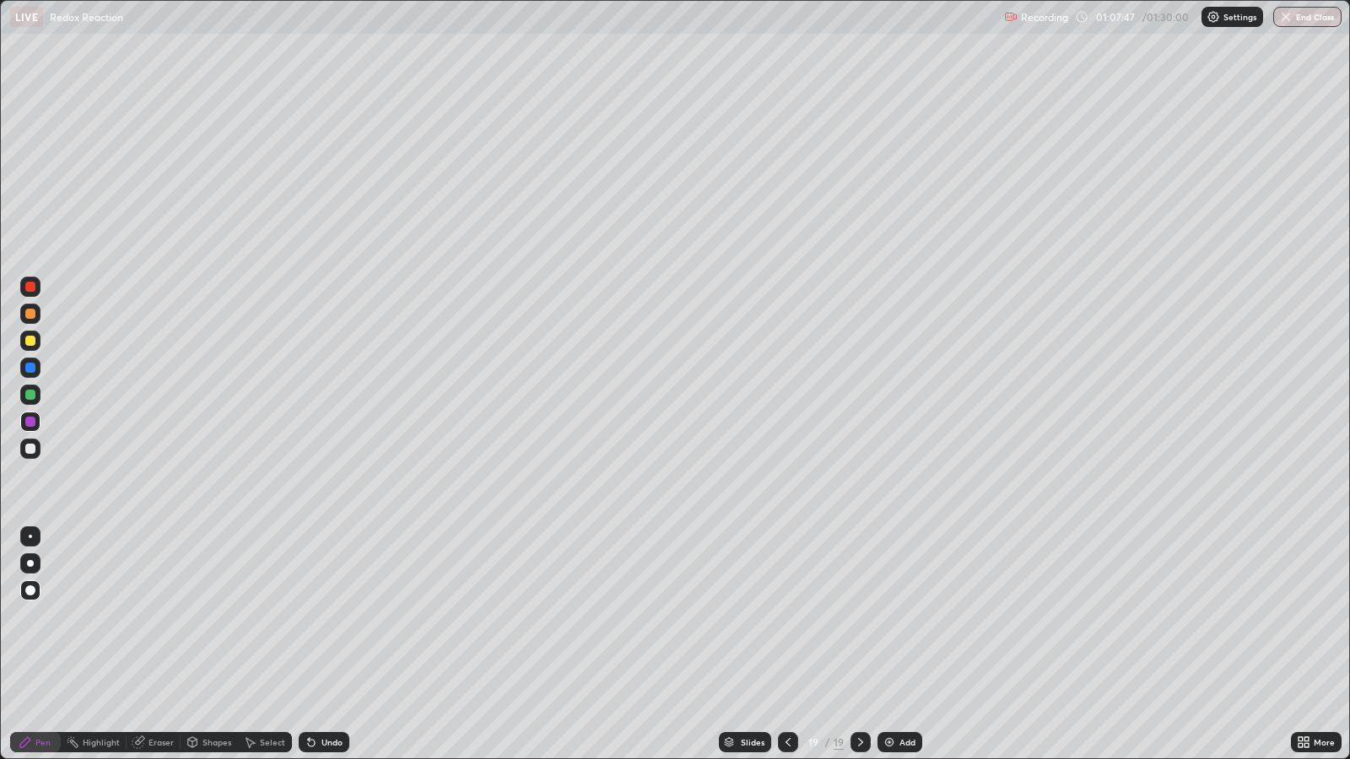
click at [330, 617] on div "Undo" at bounding box center [320, 742] width 57 height 34
click at [329, 617] on div "Undo" at bounding box center [324, 742] width 51 height 20
click at [341, 617] on div "Undo" at bounding box center [324, 742] width 51 height 20
click at [1323, 21] on button "End Class" at bounding box center [1307, 17] width 67 height 20
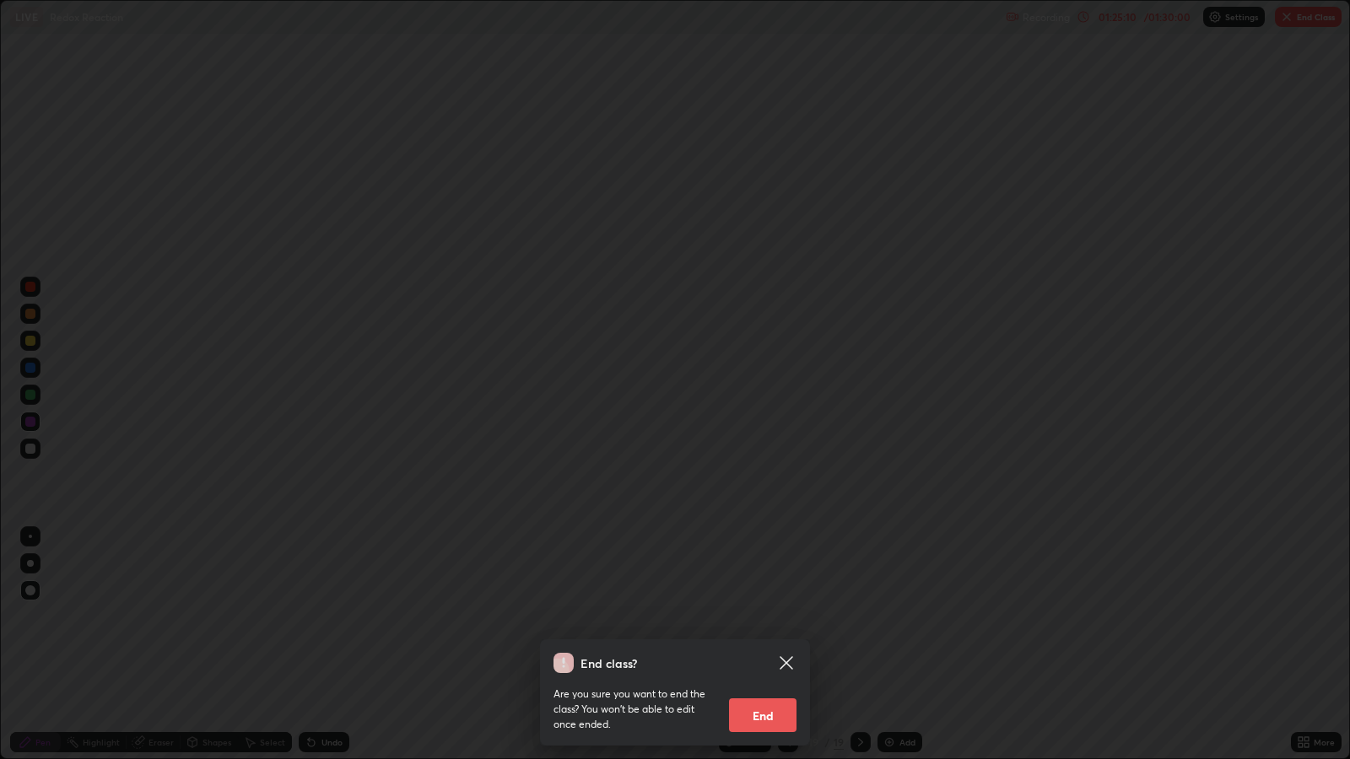
click at [758, 617] on button "End" at bounding box center [762, 715] width 67 height 34
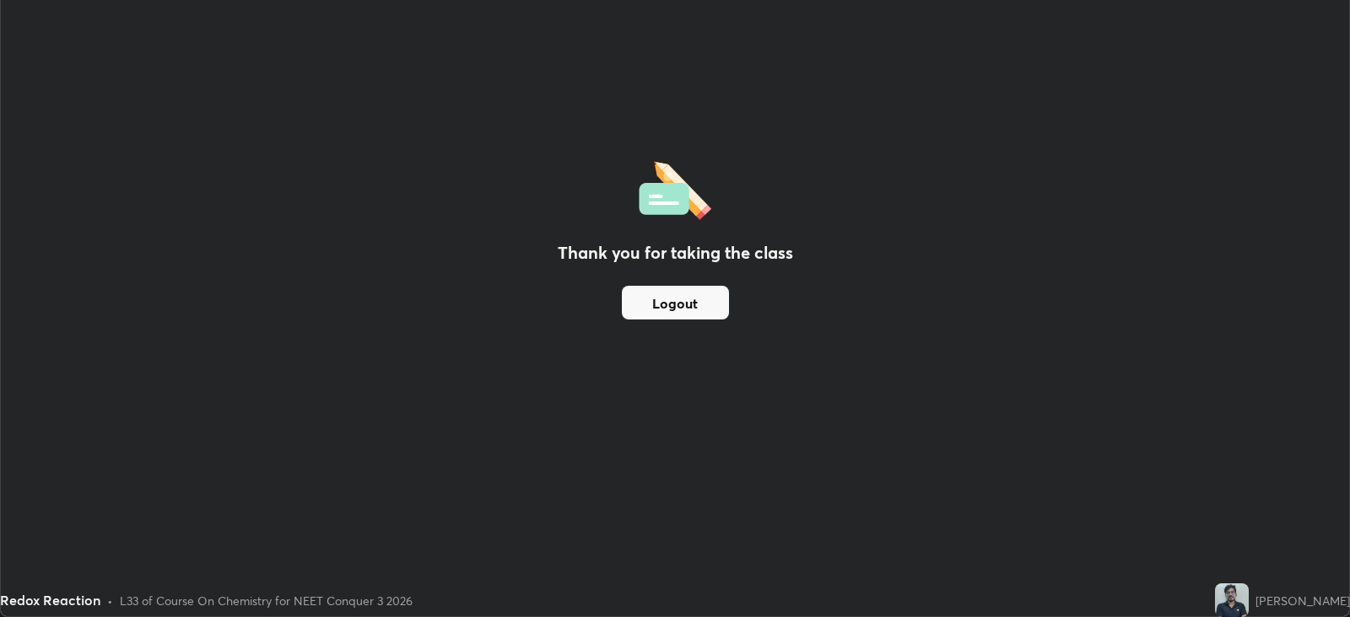
scroll to position [83730, 82997]
